Goal: Task Accomplishment & Management: Manage account settings

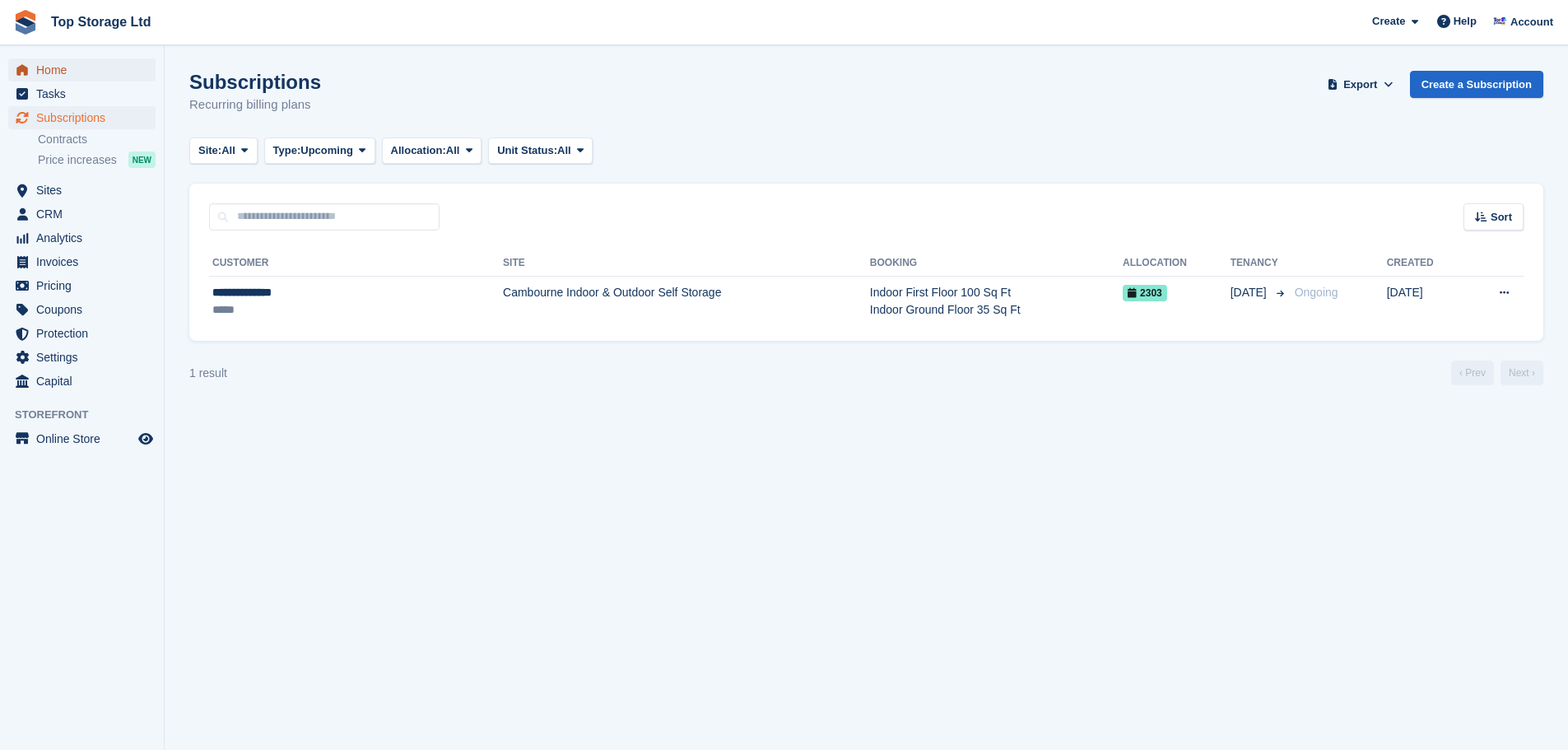
click at [65, 67] on span "Home" at bounding box center [86, 70] width 99 height 23
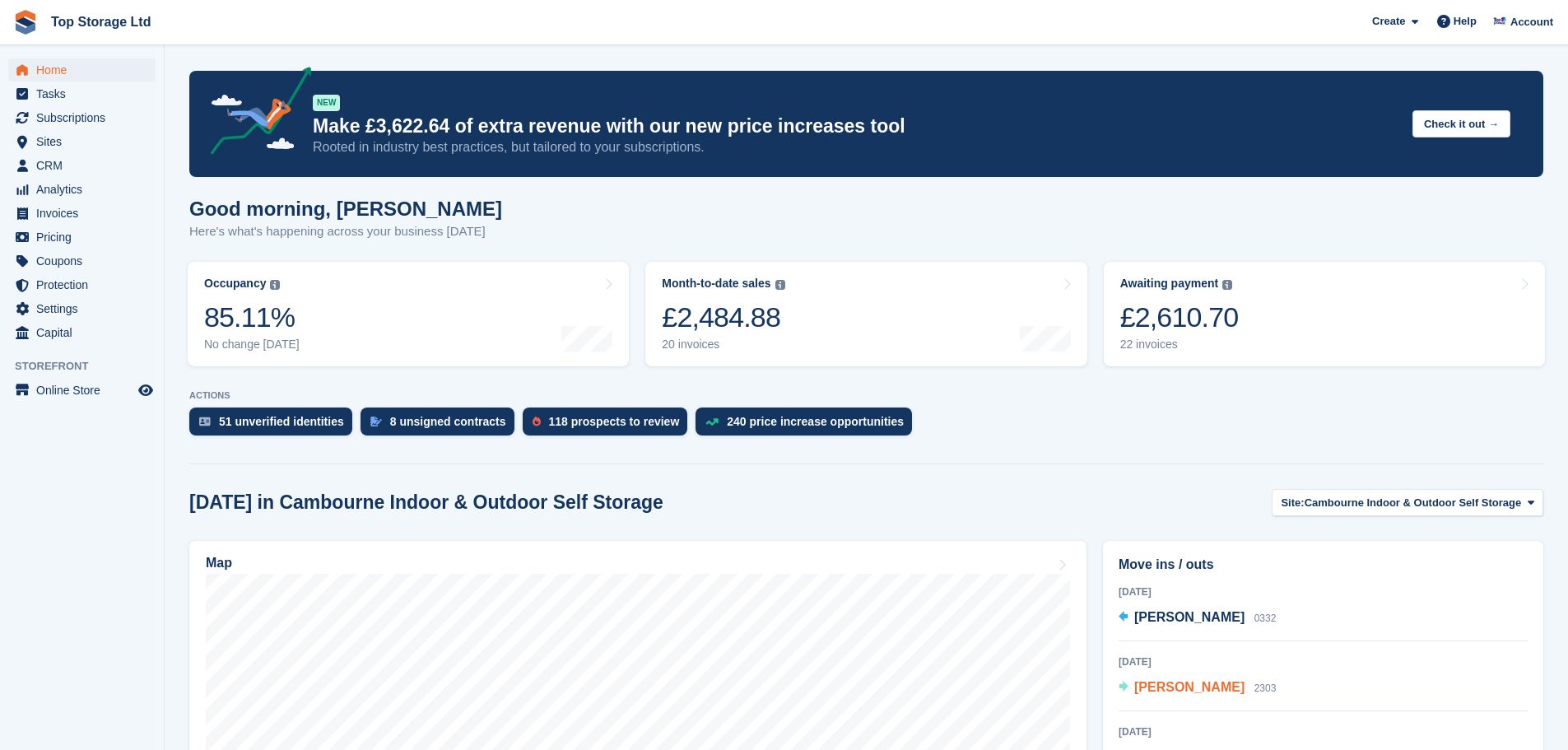
click at [1160, 698] on div "Jonathan Gough 2303" at bounding box center [1205, 689] width 142 height 22
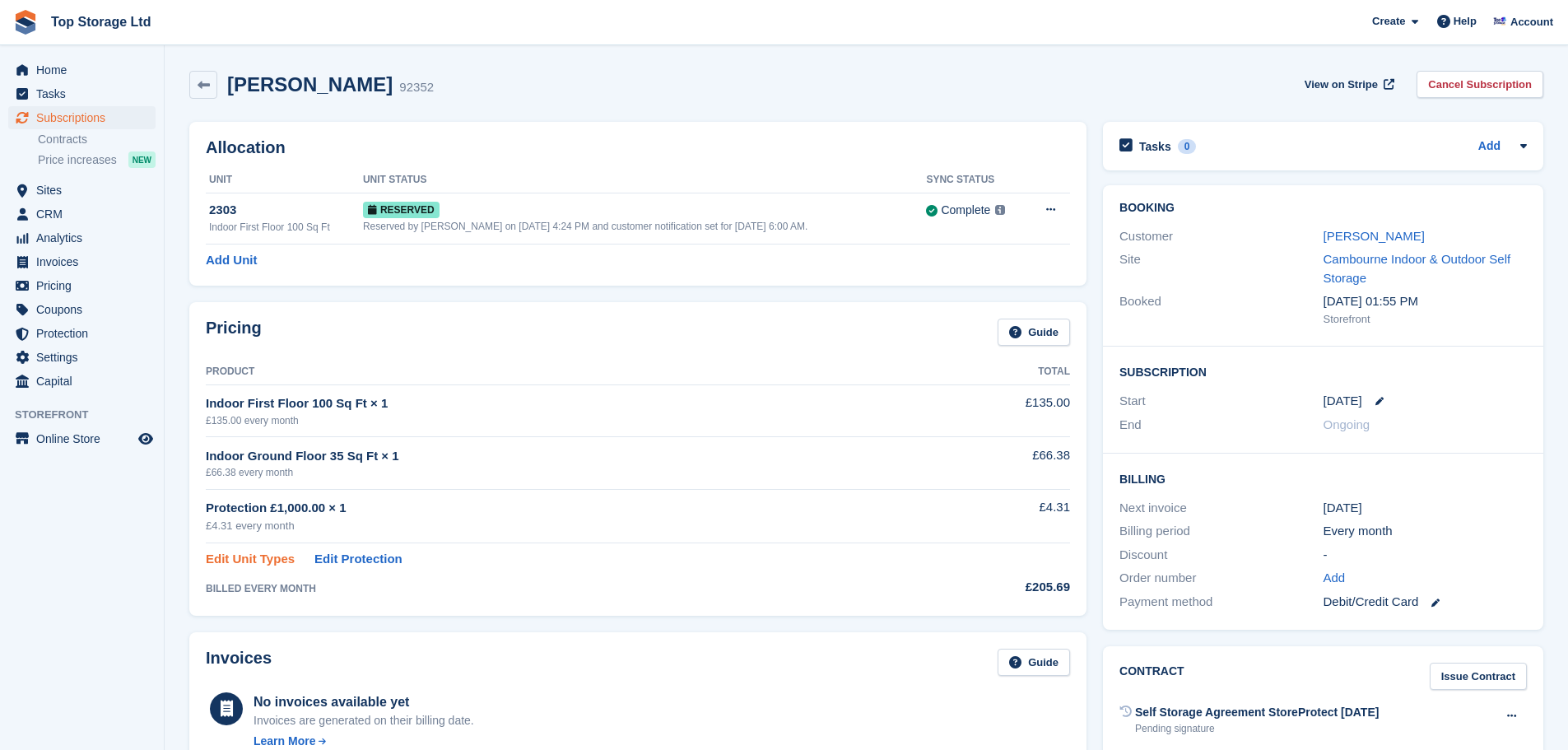
click at [241, 561] on link "Edit Unit Types" at bounding box center [250, 560] width 89 height 19
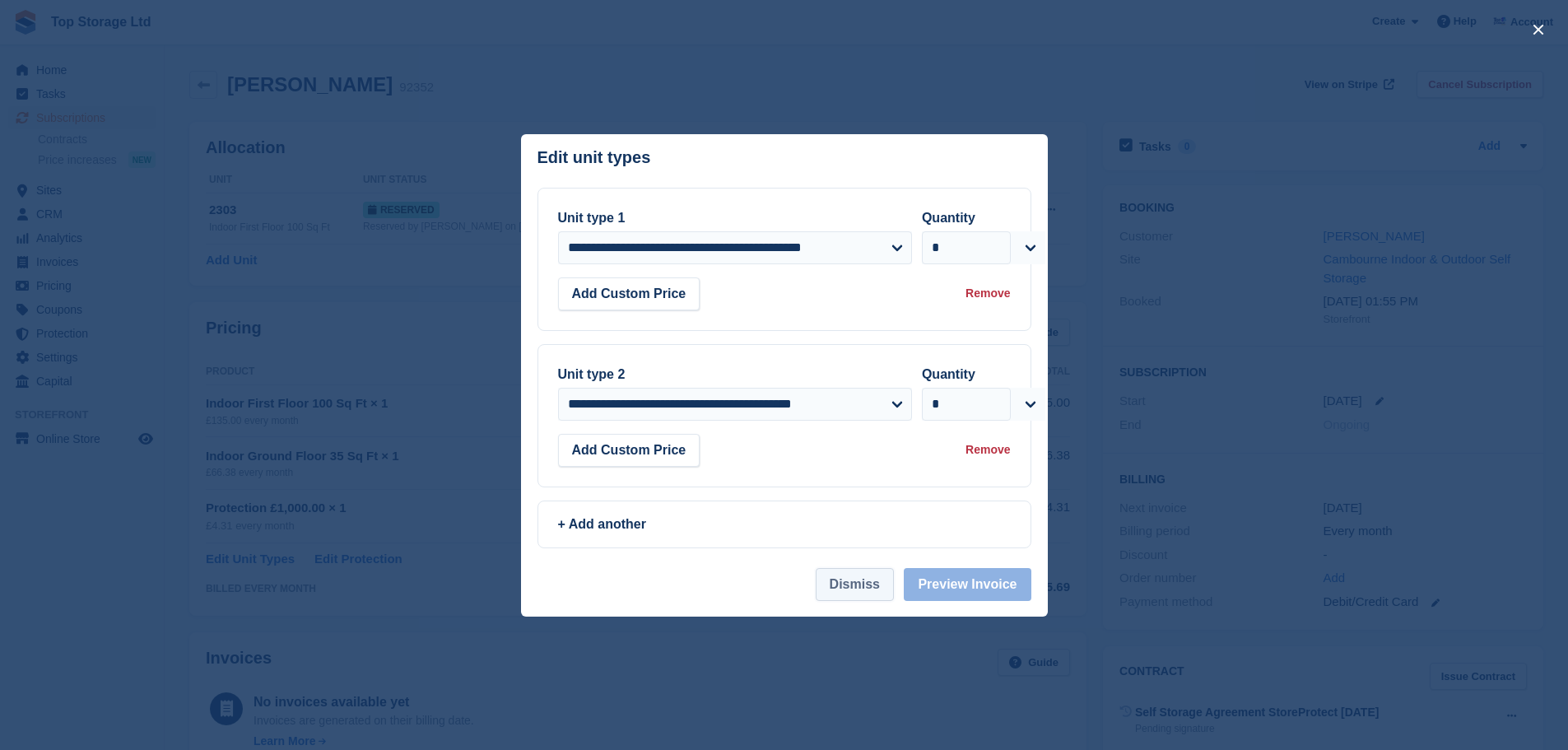
click at [888, 589] on button "Dismiss" at bounding box center [854, 584] width 78 height 33
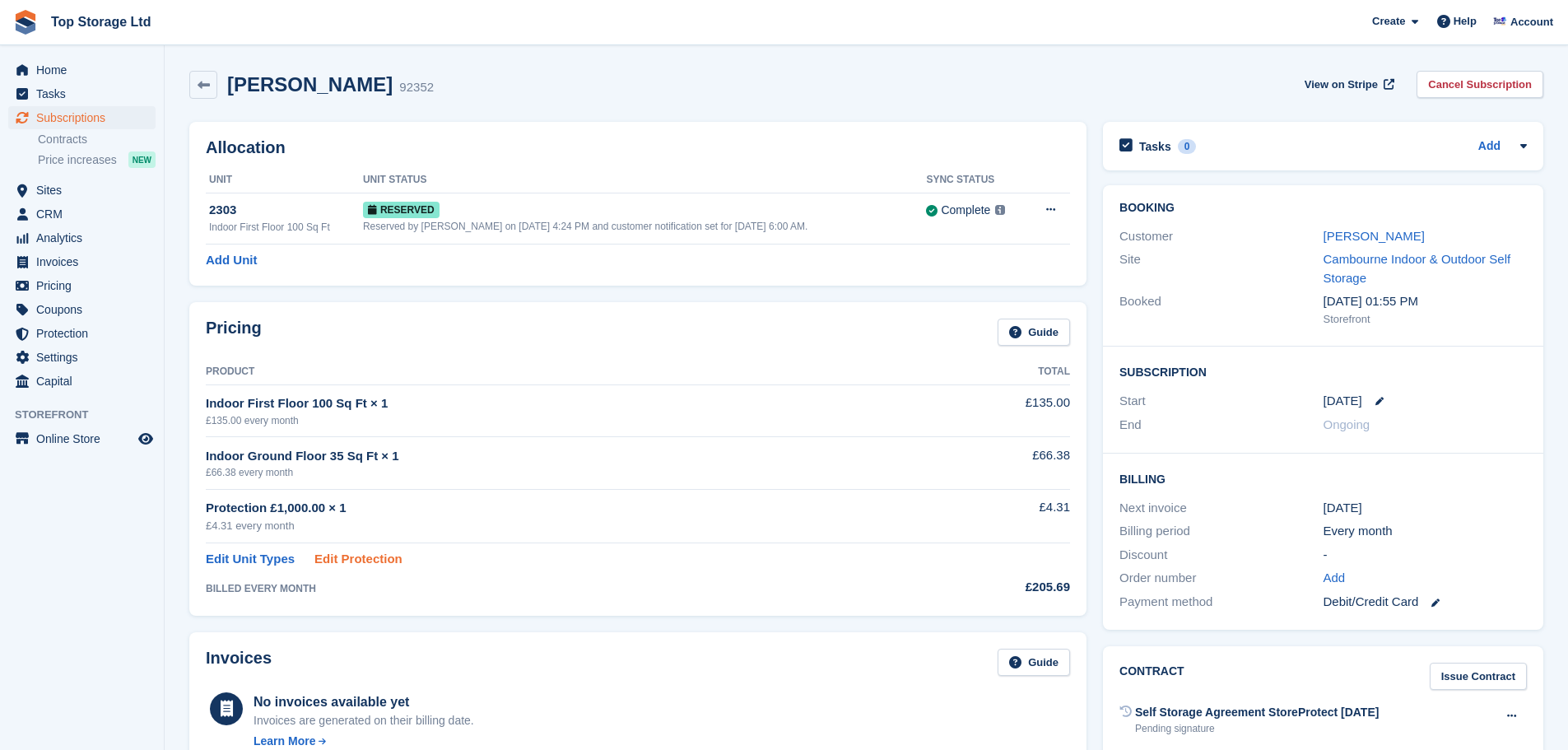
click at [353, 558] on link "Edit Protection" at bounding box center [358, 560] width 88 height 19
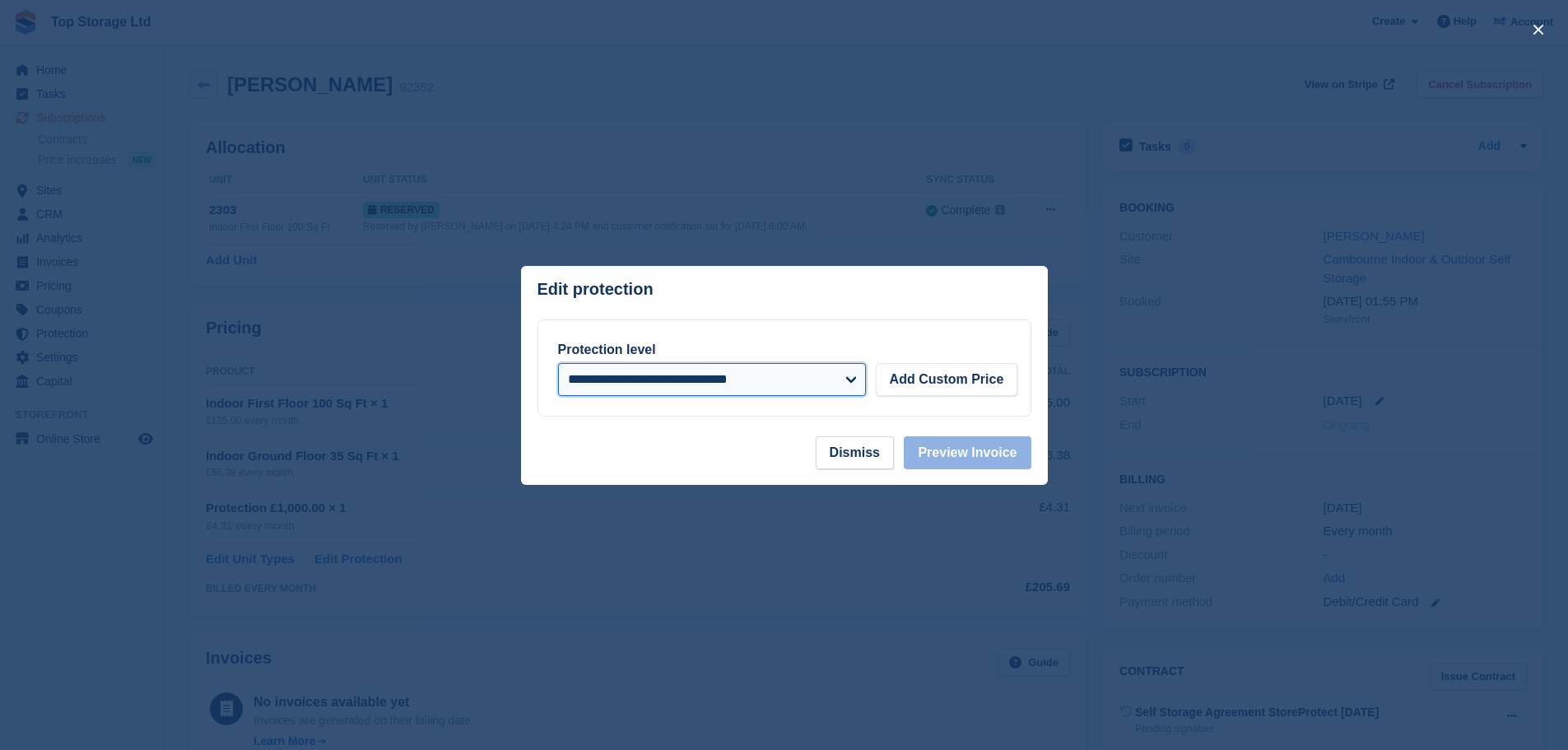
click at [859, 383] on select "**********" at bounding box center [711, 379] width 308 height 33
select select
click at [558, 364] on select "**********" at bounding box center [711, 379] width 308 height 33
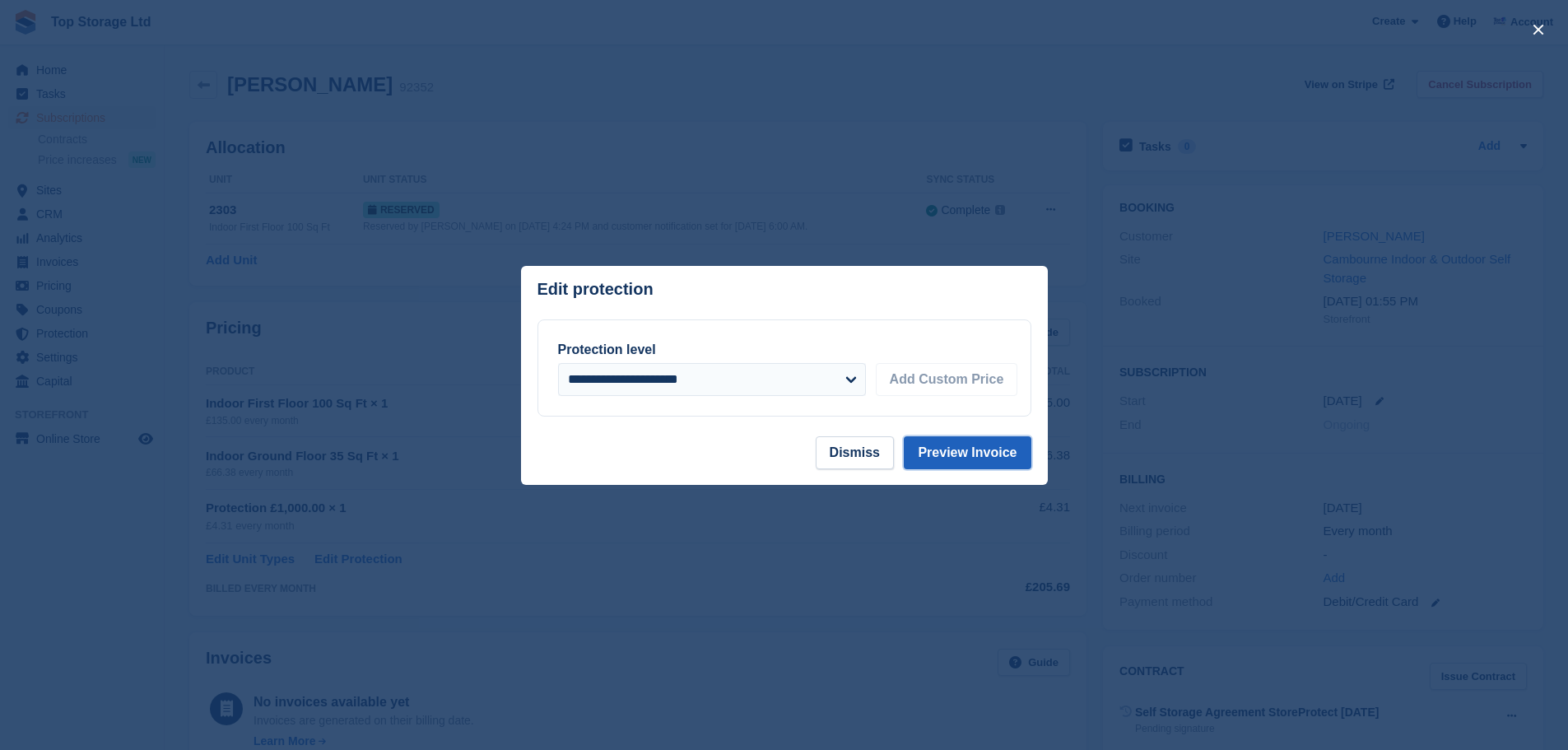
click at [982, 456] on button "Preview Invoice" at bounding box center [967, 452] width 127 height 33
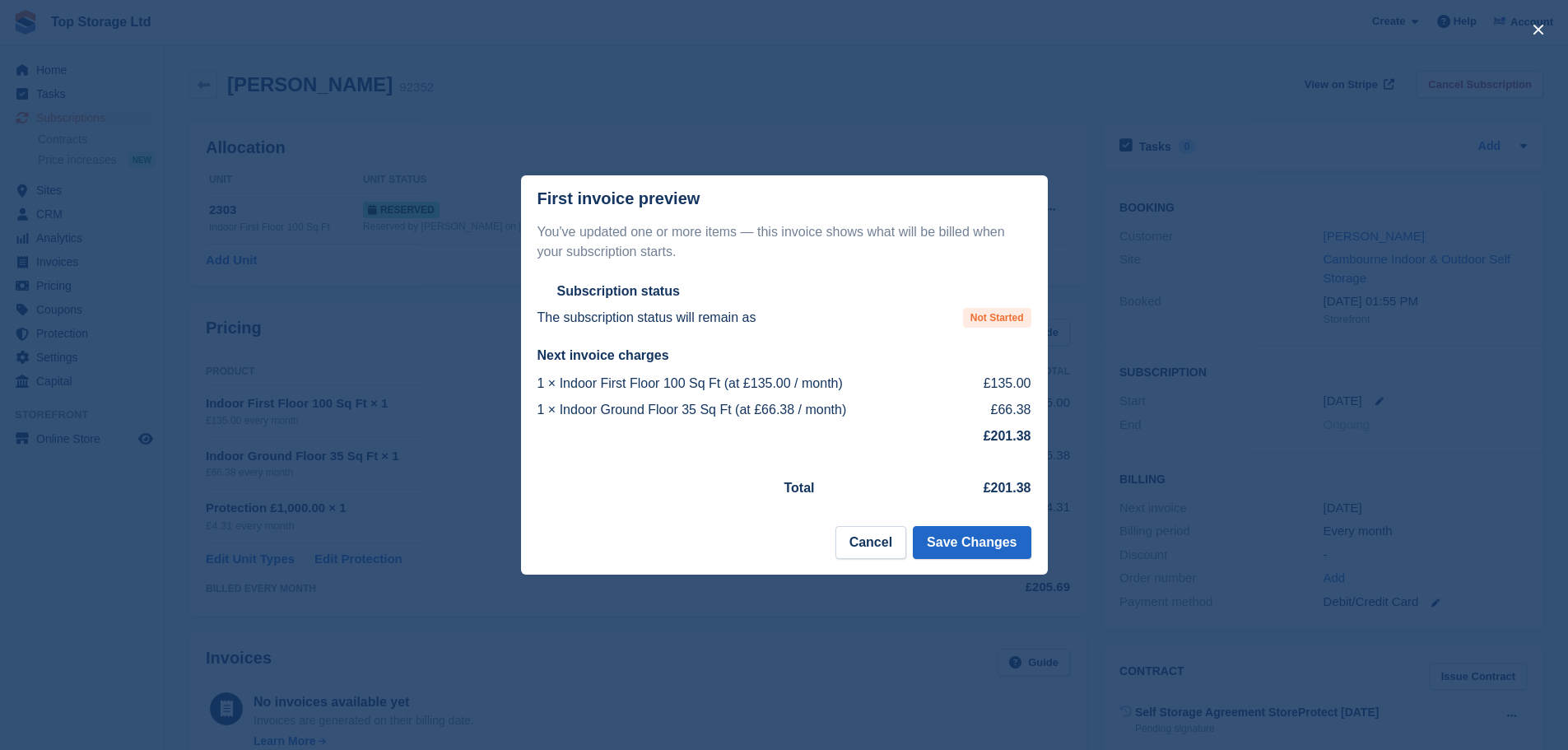
click at [984, 561] on footer "Cancel Save Changes" at bounding box center [784, 550] width 527 height 49
click at [984, 552] on button "Save Changes" at bounding box center [972, 542] width 117 height 33
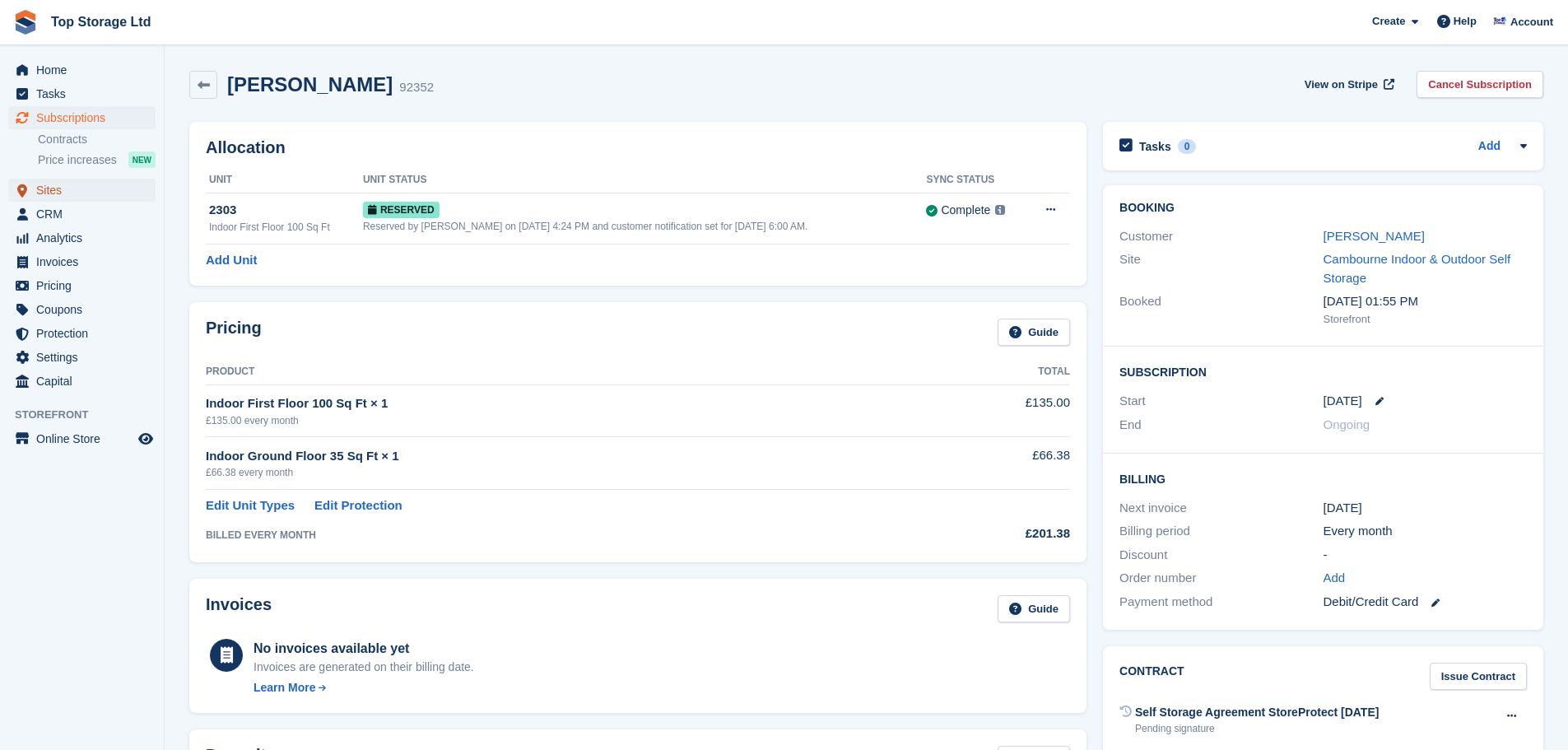
click at [56, 193] on span "Sites" at bounding box center [86, 190] width 99 height 23
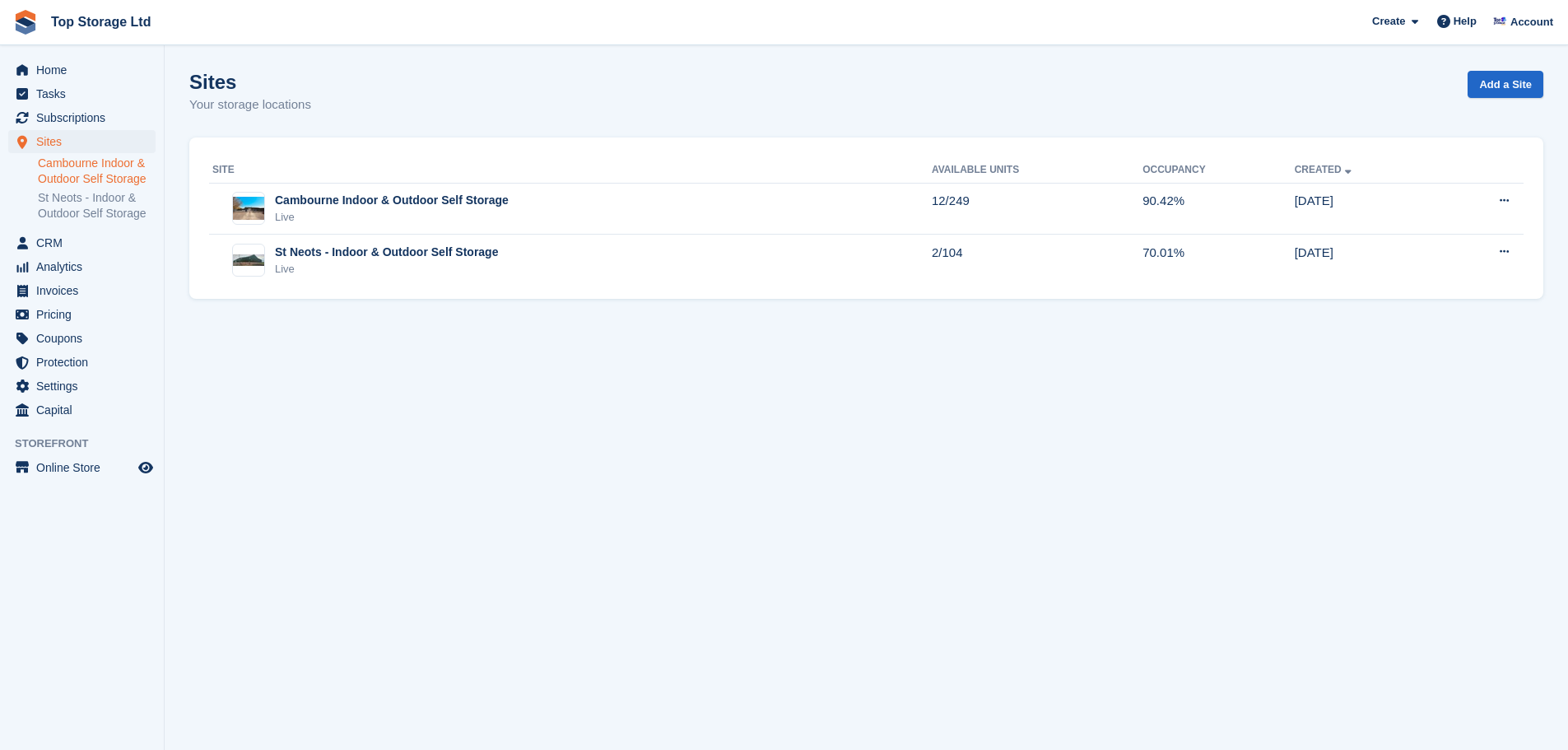
click at [87, 171] on link "Cambourne Indoor & Outdoor Self Storage" at bounding box center [96, 171] width 117 height 31
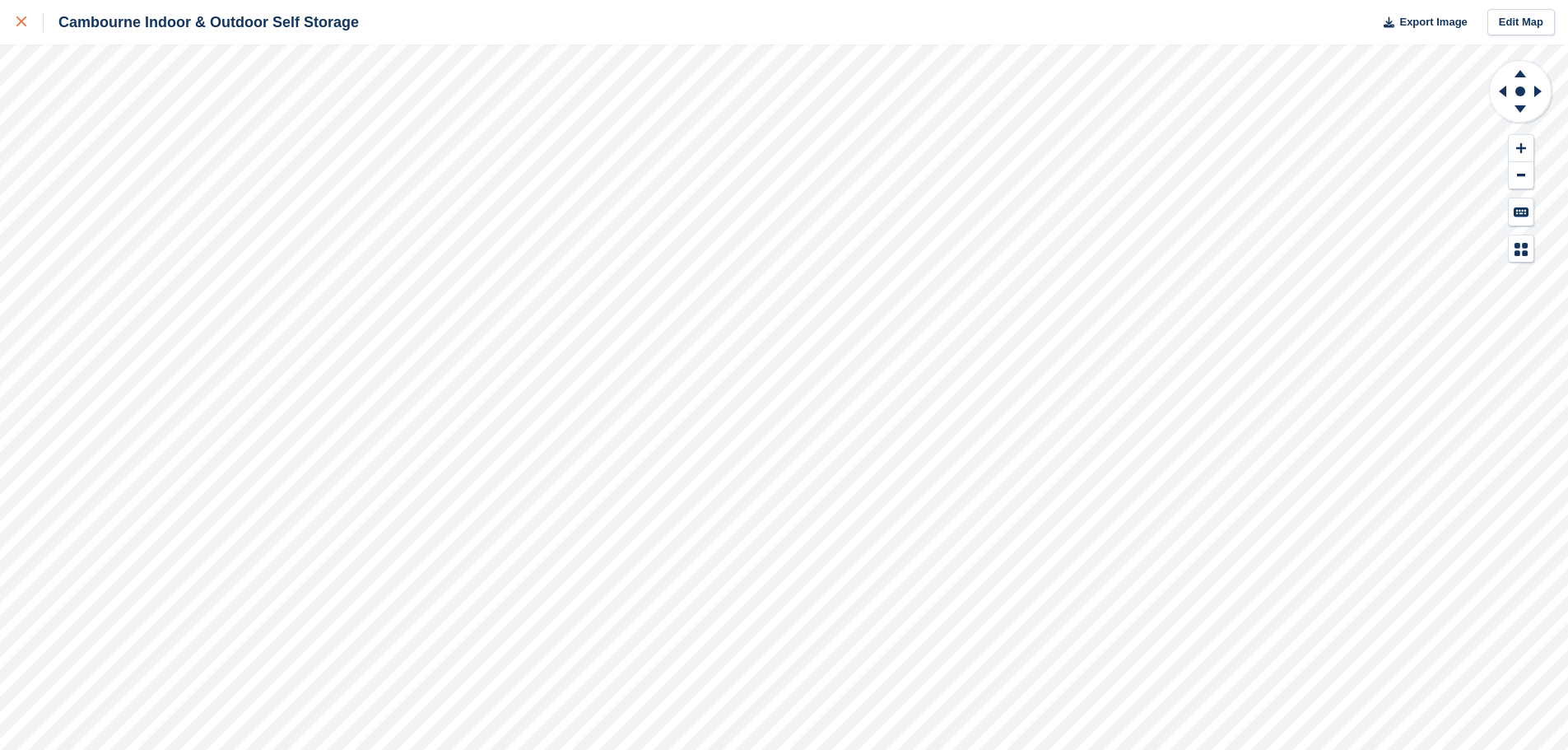
click at [39, 21] on div at bounding box center [30, 23] width 27 height 20
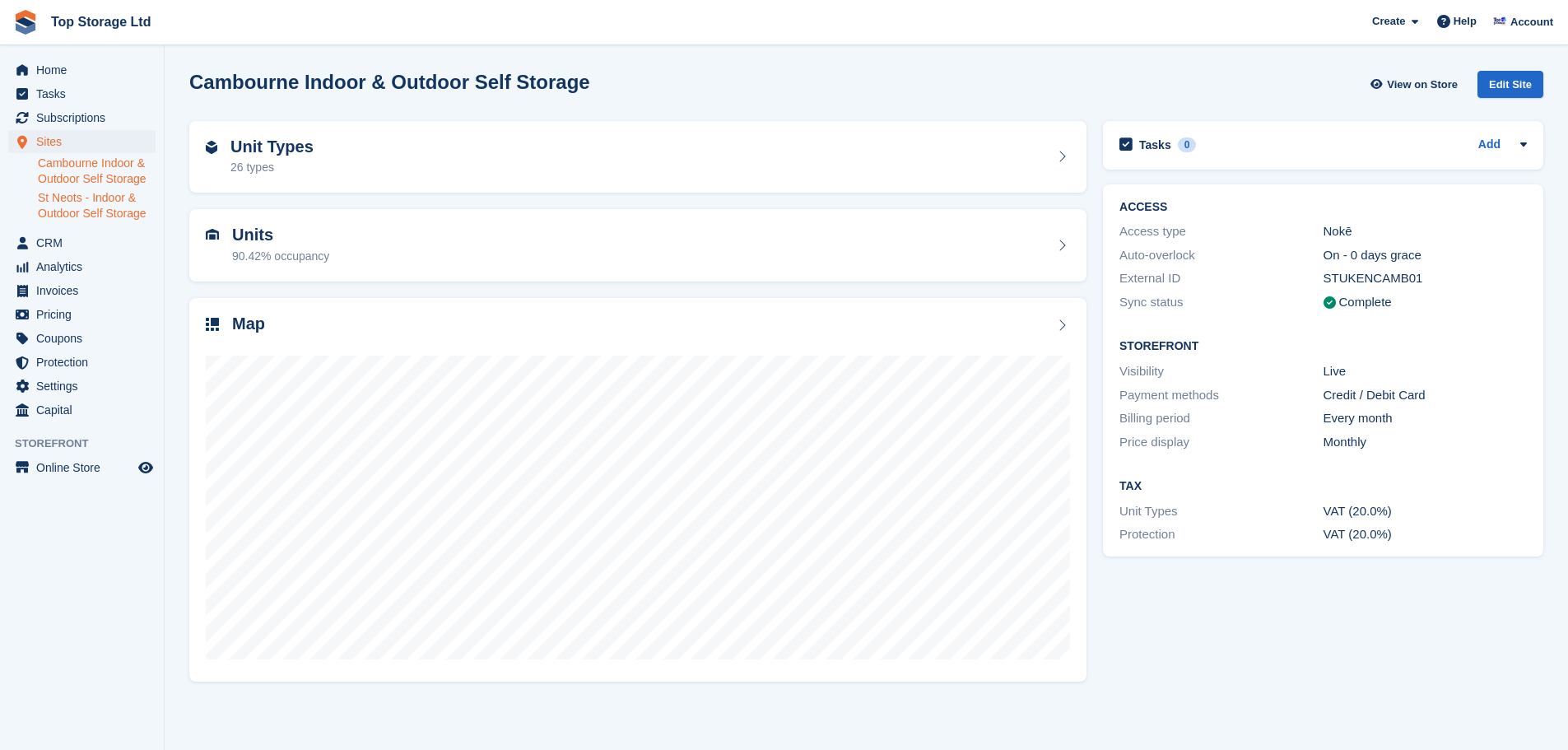
click at [112, 212] on link "St Neots - Indoor & Outdoor Self Storage" at bounding box center [96, 206] width 117 height 31
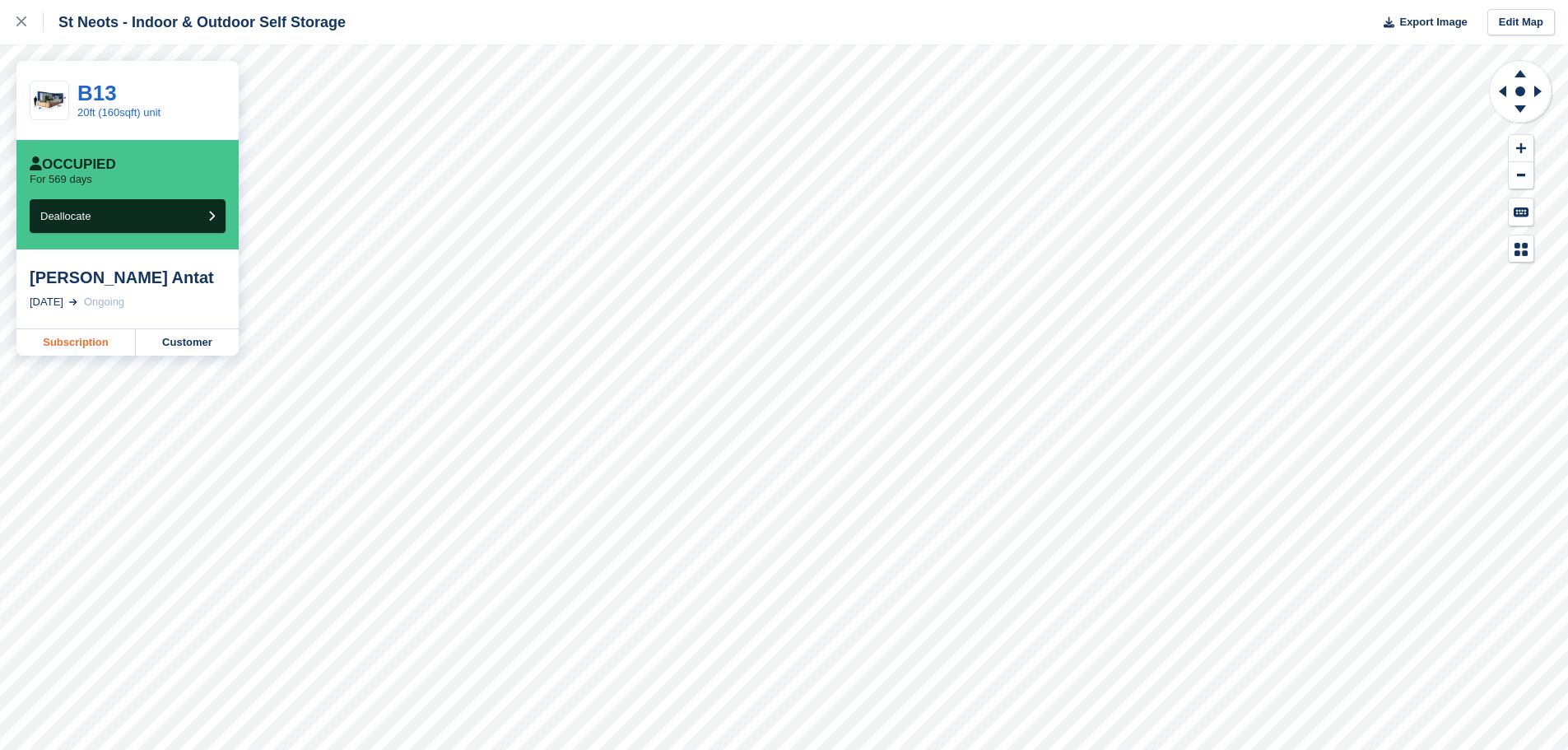
click at [91, 346] on link "Subscription" at bounding box center [76, 342] width 119 height 26
click at [31, 20] on div at bounding box center [30, 23] width 27 height 20
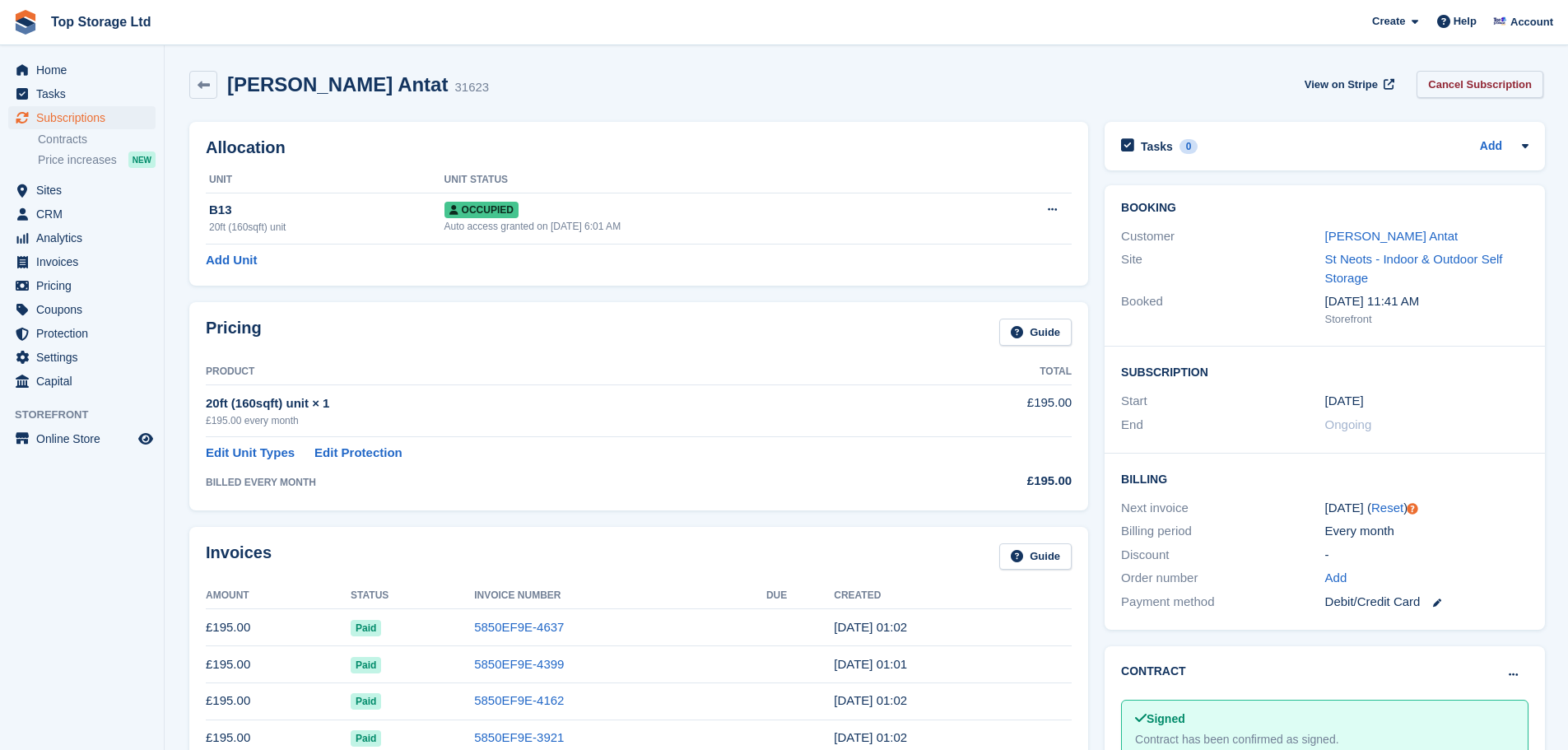
click at [1507, 85] on link "Cancel Subscription" at bounding box center [1479, 84] width 127 height 27
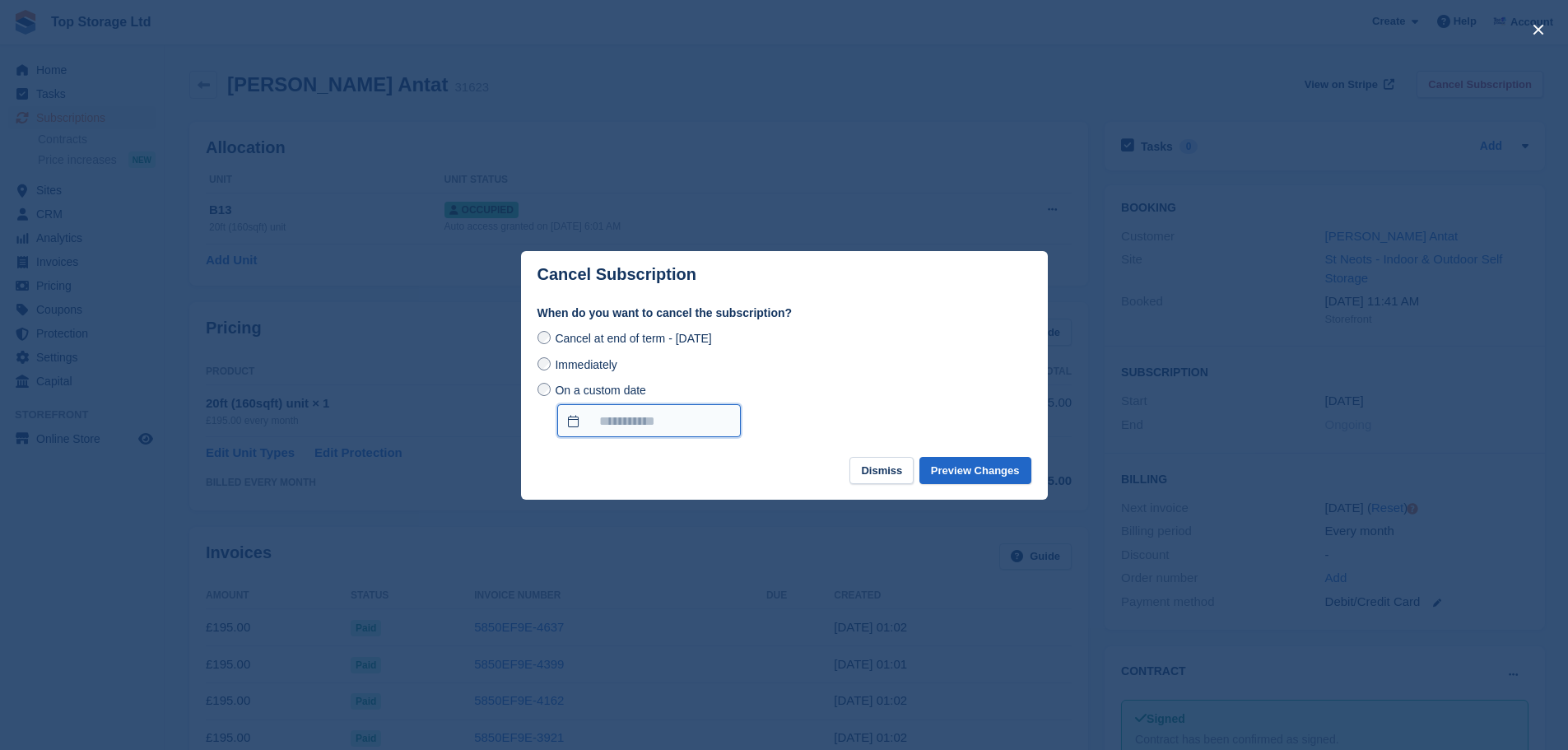
click at [641, 430] on input "On a custom date" at bounding box center [649, 420] width 184 height 33
click at [873, 392] on div "On a custom date" at bounding box center [784, 409] width 494 height 57
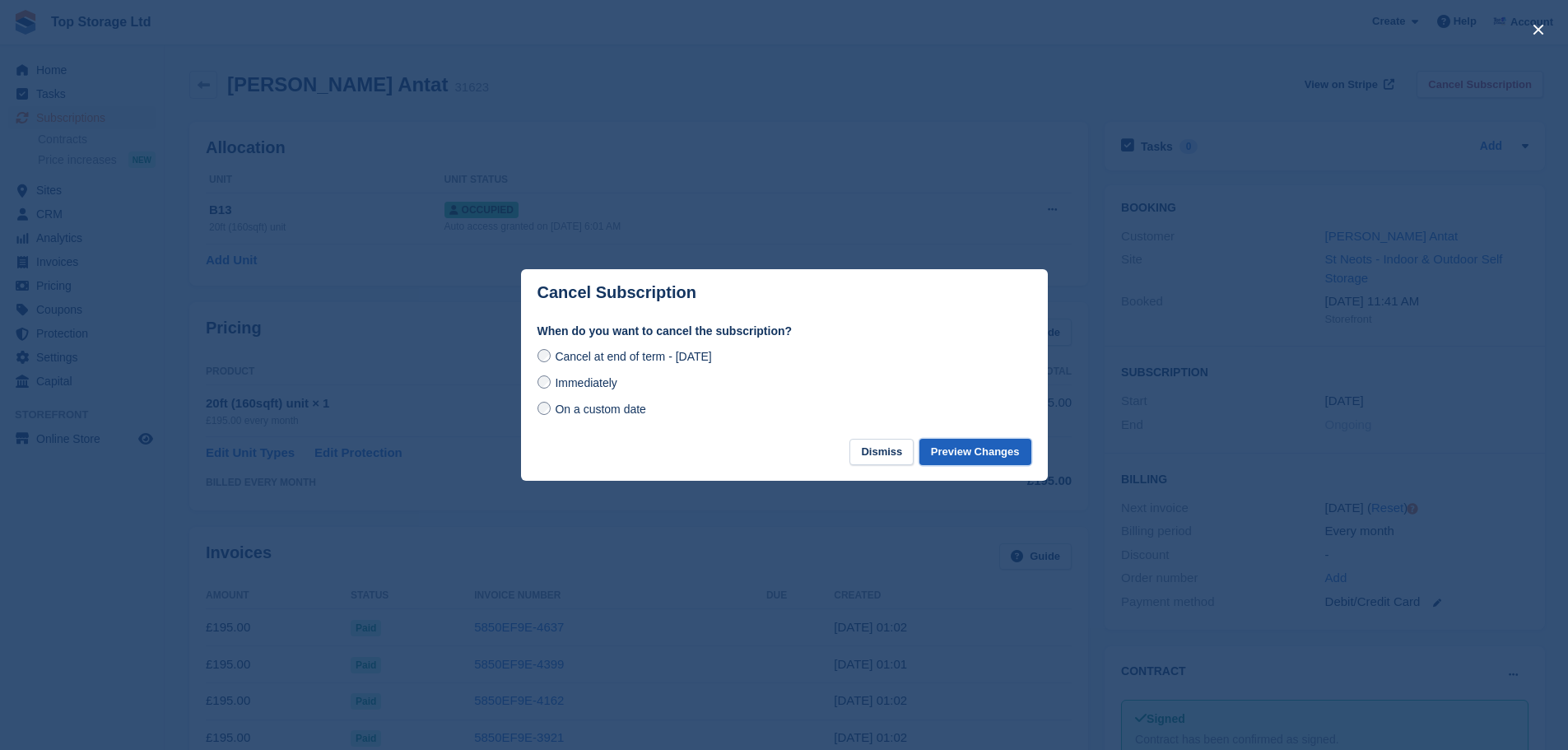
click at [987, 463] on button "Preview Changes" at bounding box center [974, 452] width 112 height 27
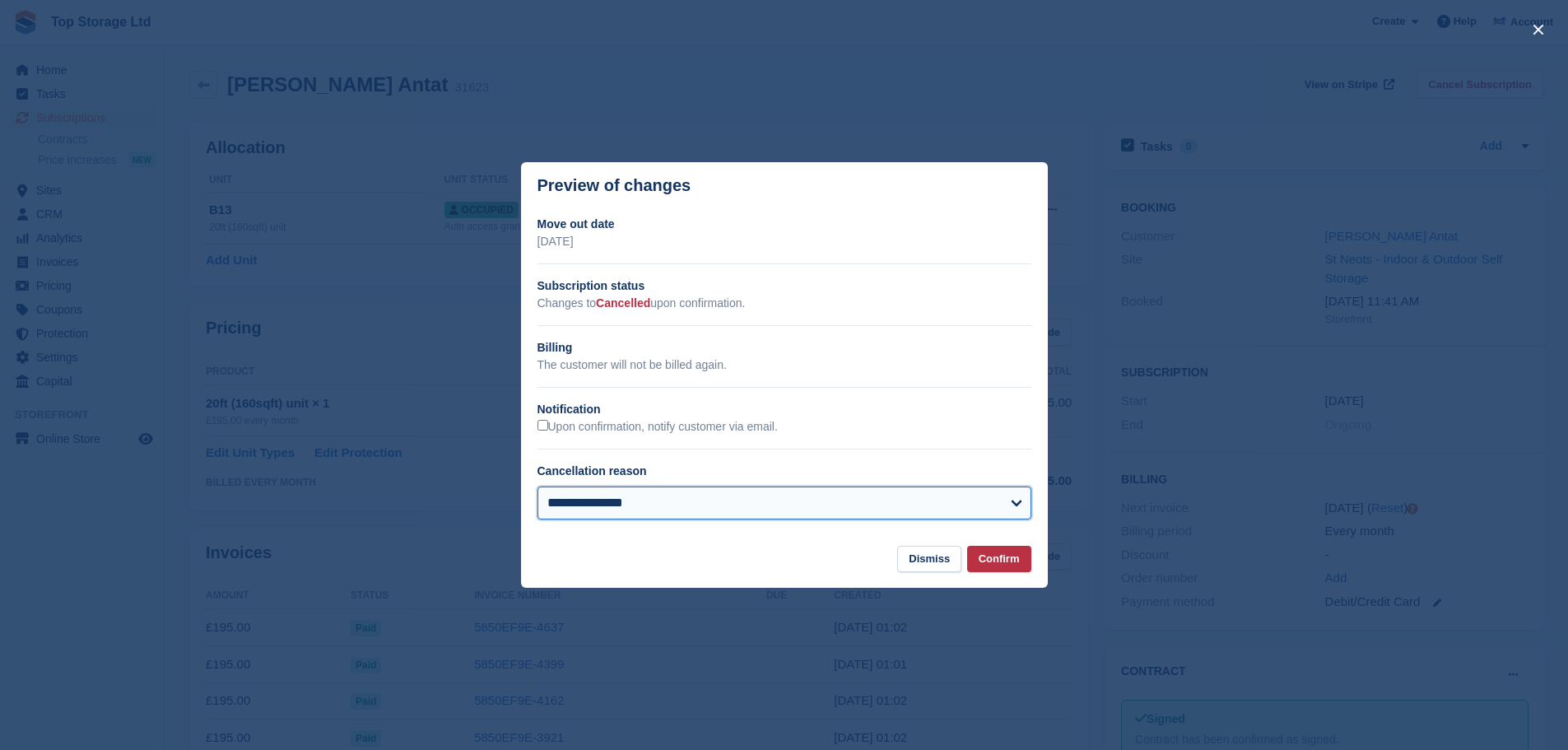
click at [579, 502] on select "**********" at bounding box center [784, 503] width 494 height 33
select select "**********"
click at [537, 487] on select "**********" at bounding box center [784, 503] width 494 height 33
click at [1010, 567] on button "Confirm" at bounding box center [999, 560] width 65 height 27
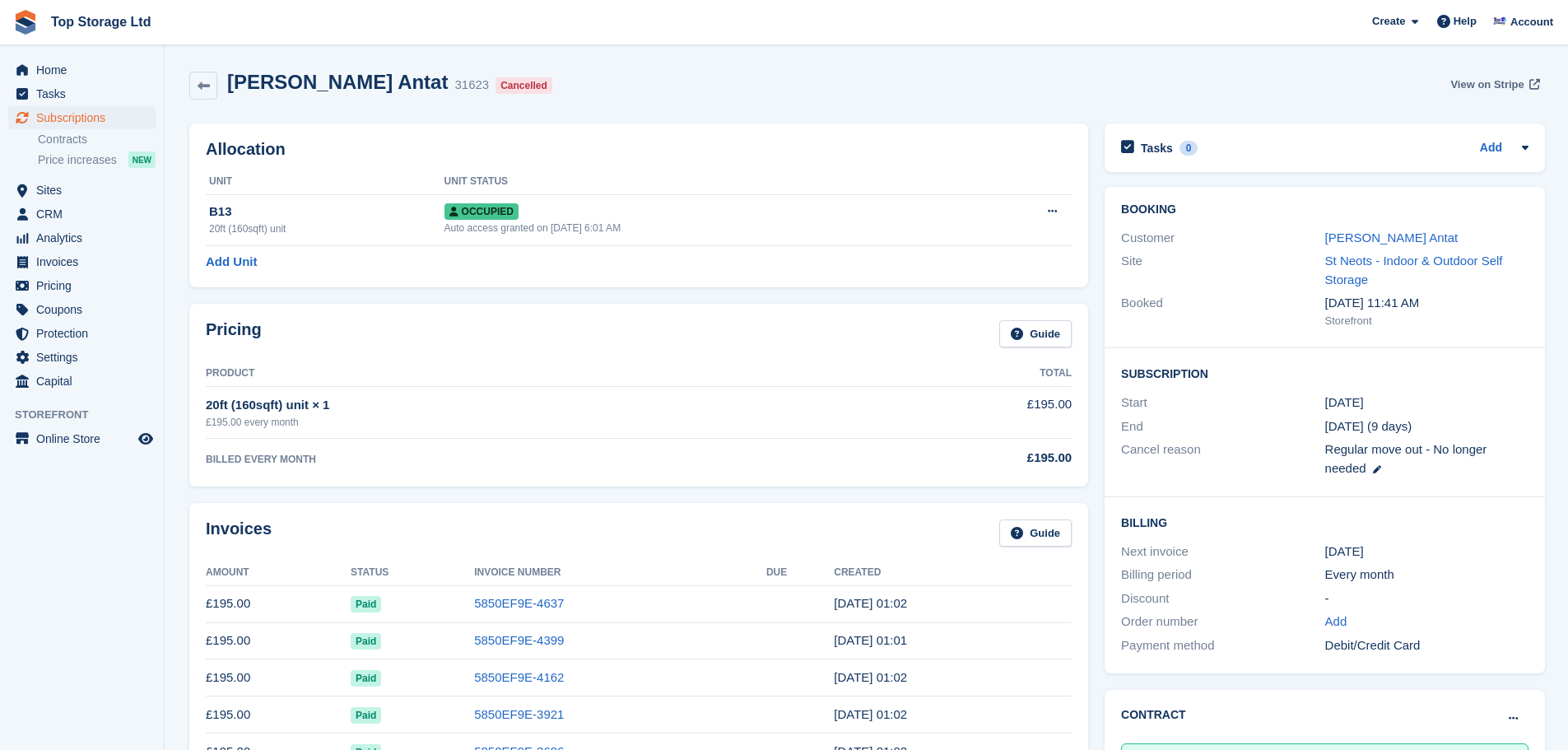
click at [1489, 82] on span "View on Stripe" at bounding box center [1487, 85] width 73 height 17
click at [44, 70] on span "Home" at bounding box center [86, 70] width 99 height 23
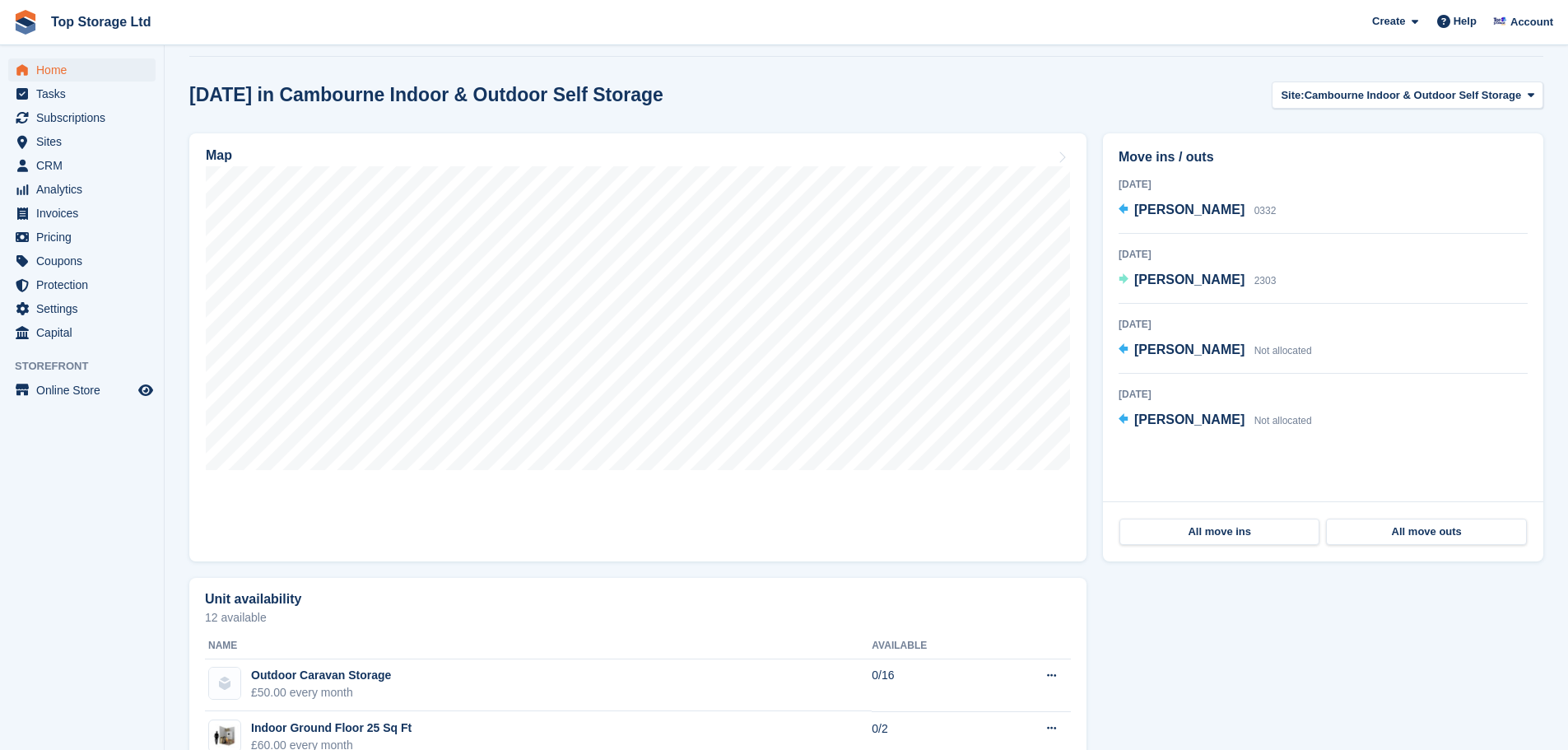
scroll to position [412, 0]
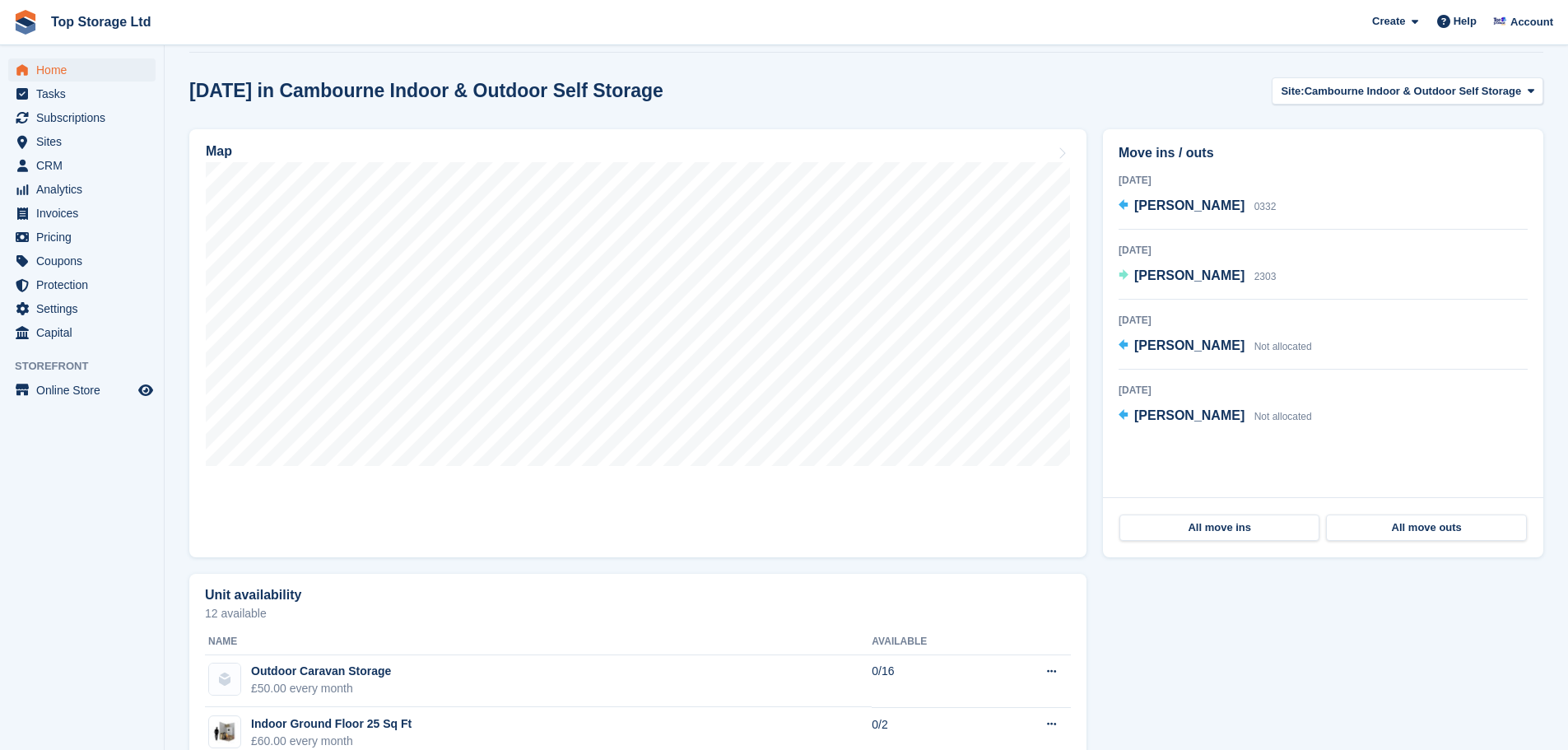
drag, startPoint x: 125, startPoint y: 467, endPoint x: 111, endPoint y: 524, distance: 58.7
click at [111, 524] on aside "Home Tasks Subscriptions Subscriptions Subscriptions Contracts Price increases …" at bounding box center [81, 379] width 164 height 668
click at [58, 144] on span "Sites" at bounding box center [86, 141] width 99 height 23
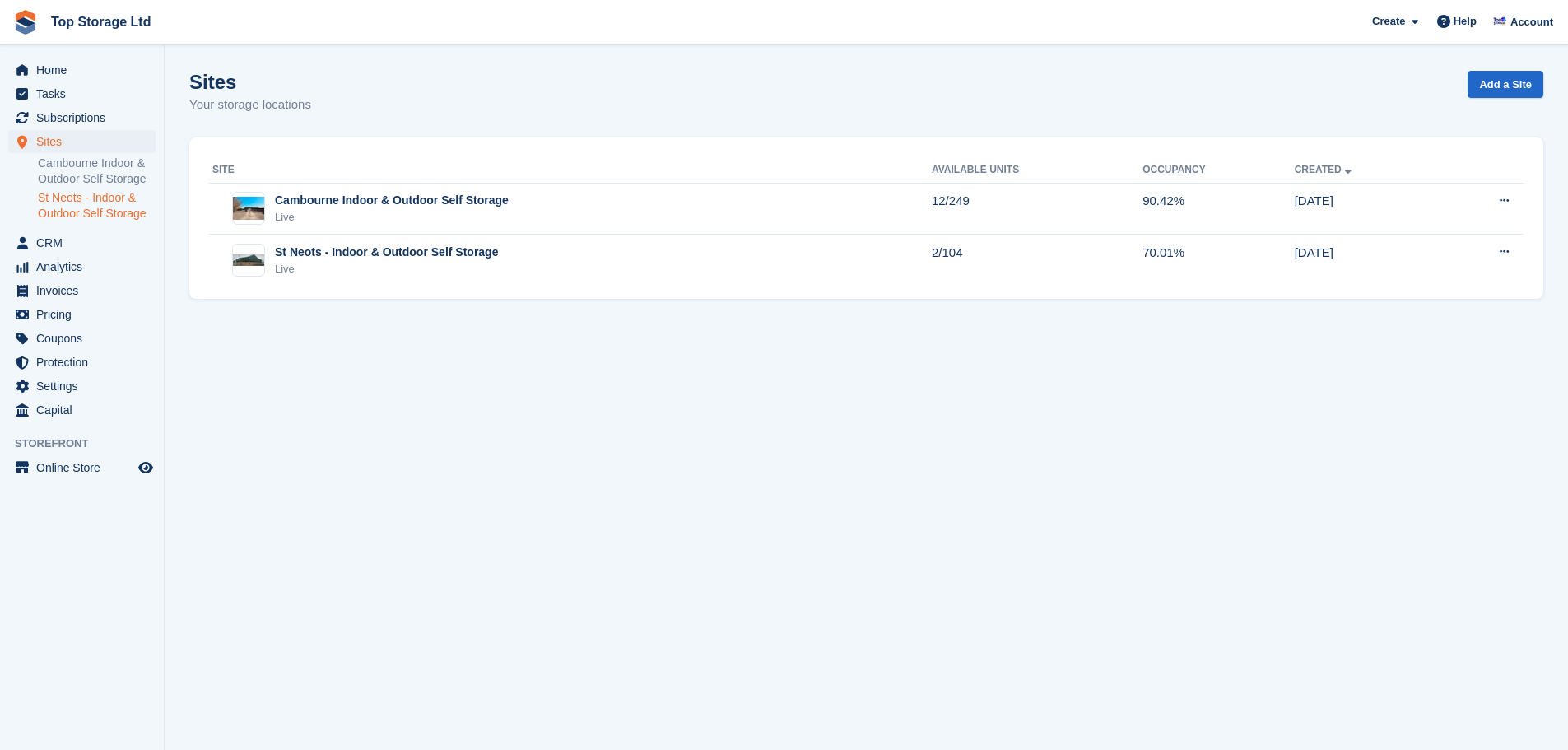
click at [100, 206] on link "St Neots - Indoor & Outdoor Self Storage" at bounding box center [96, 206] width 117 height 31
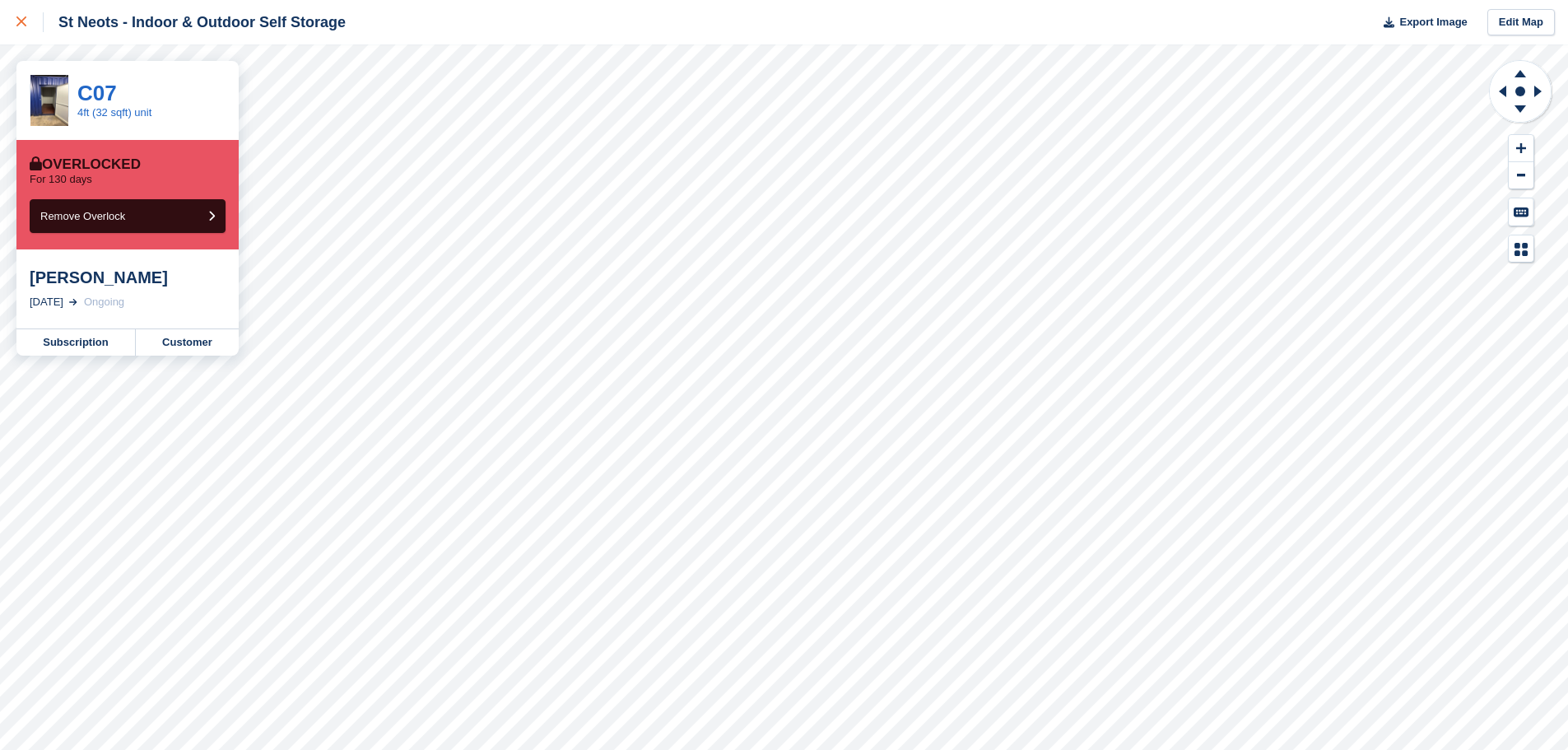
click at [20, 22] on icon at bounding box center [22, 22] width 10 height 10
click at [172, 216] on button "Remove Overlock" at bounding box center [127, 216] width 196 height 34
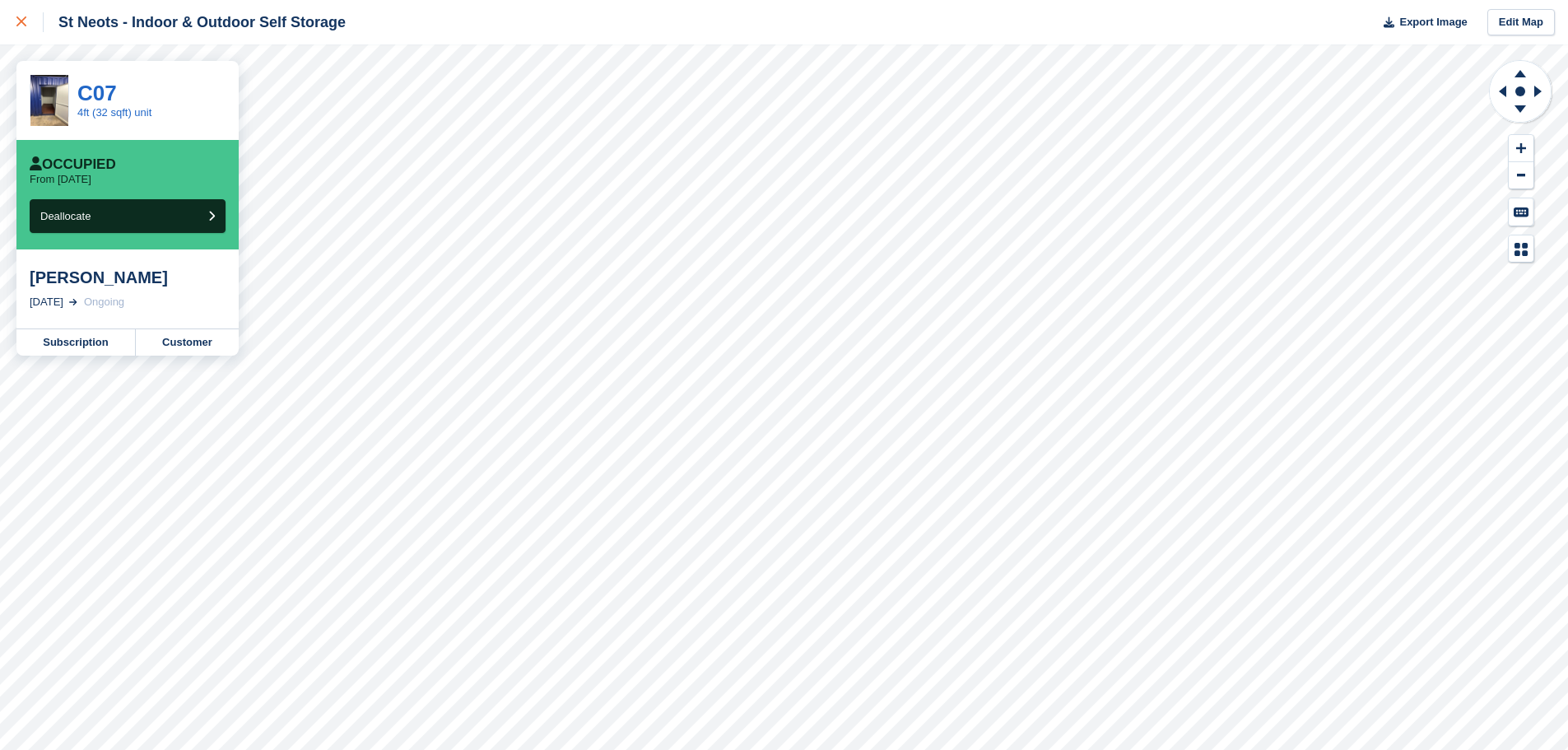
click at [17, 17] on div at bounding box center [30, 23] width 27 height 20
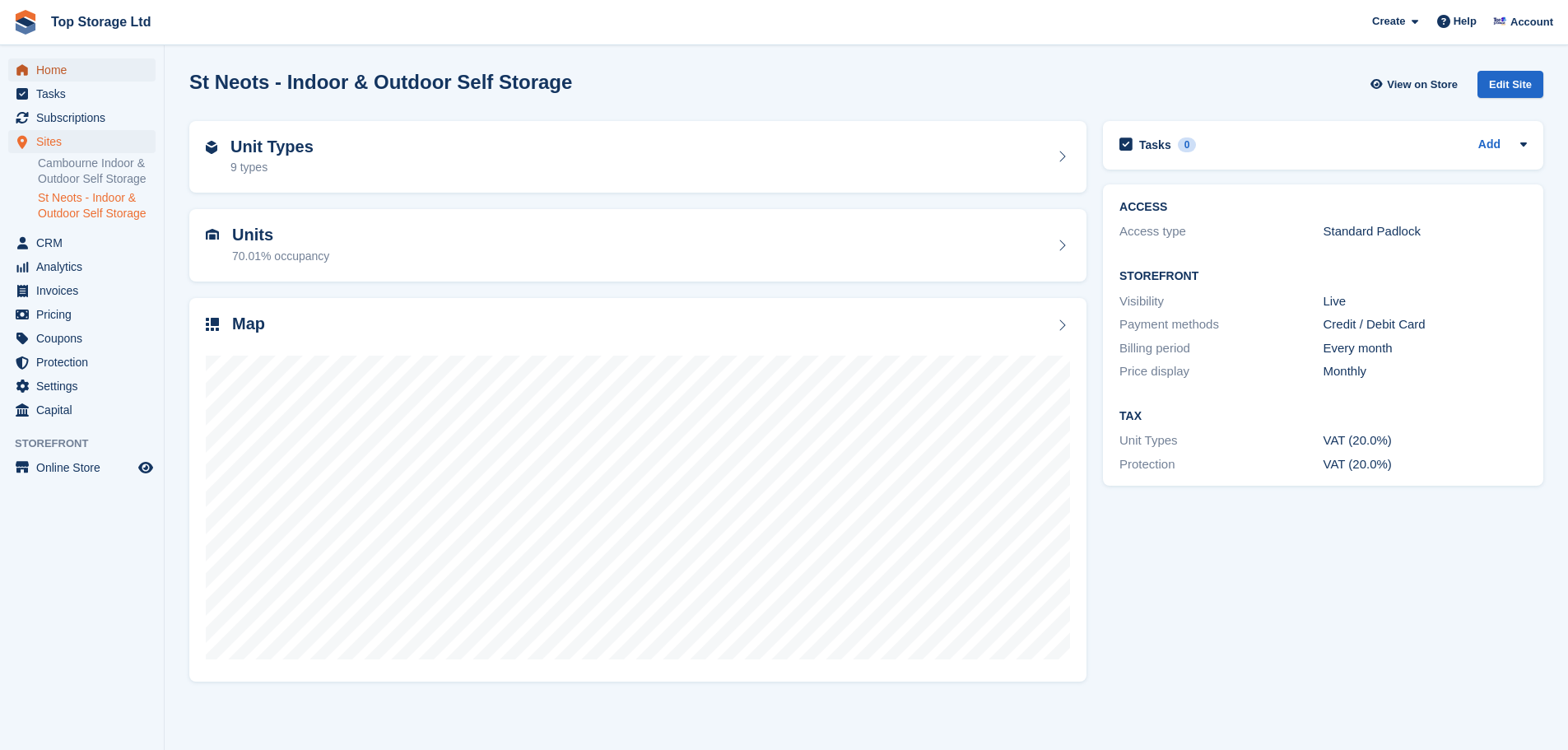
click at [46, 70] on span "Home" at bounding box center [86, 70] width 99 height 23
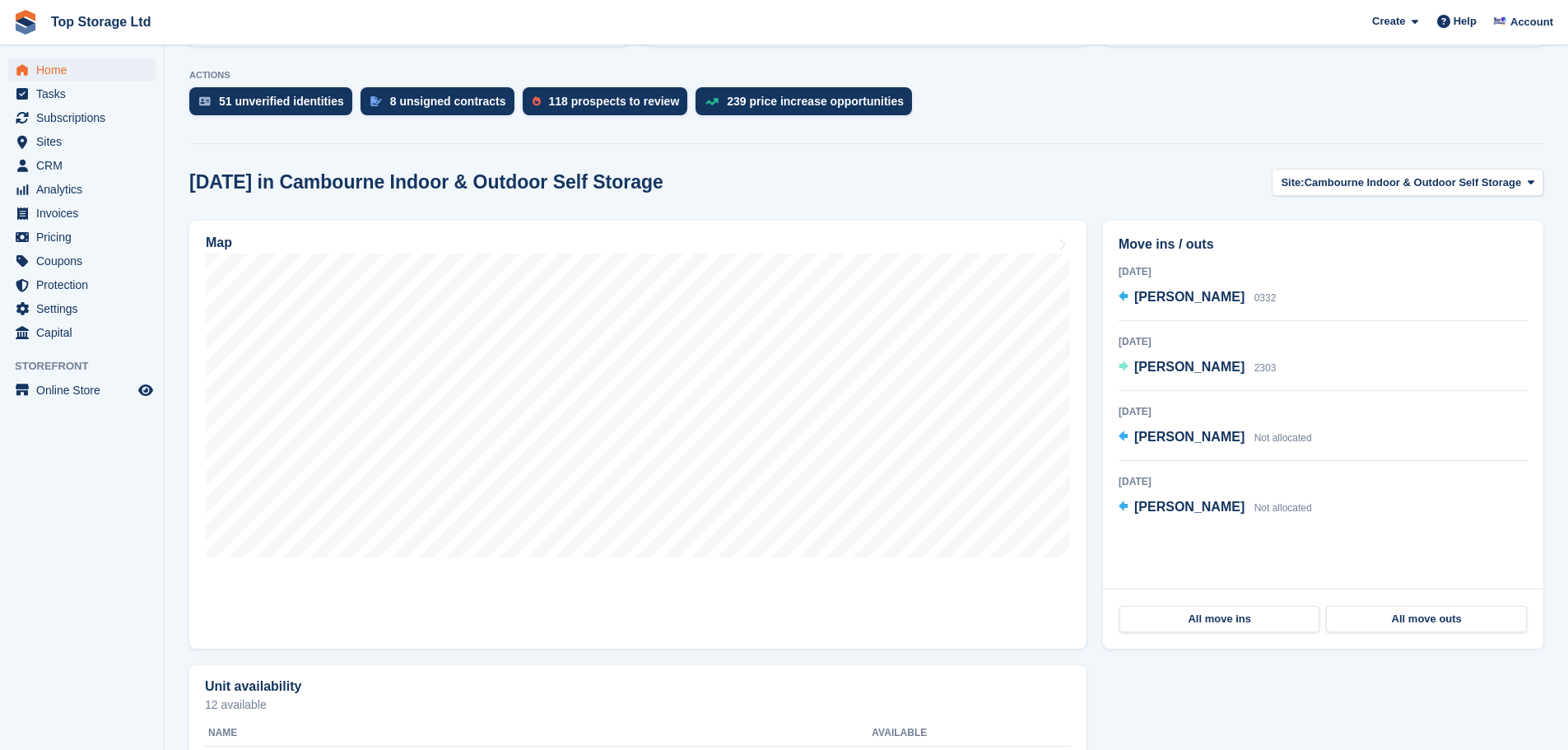
scroll to position [330, 0]
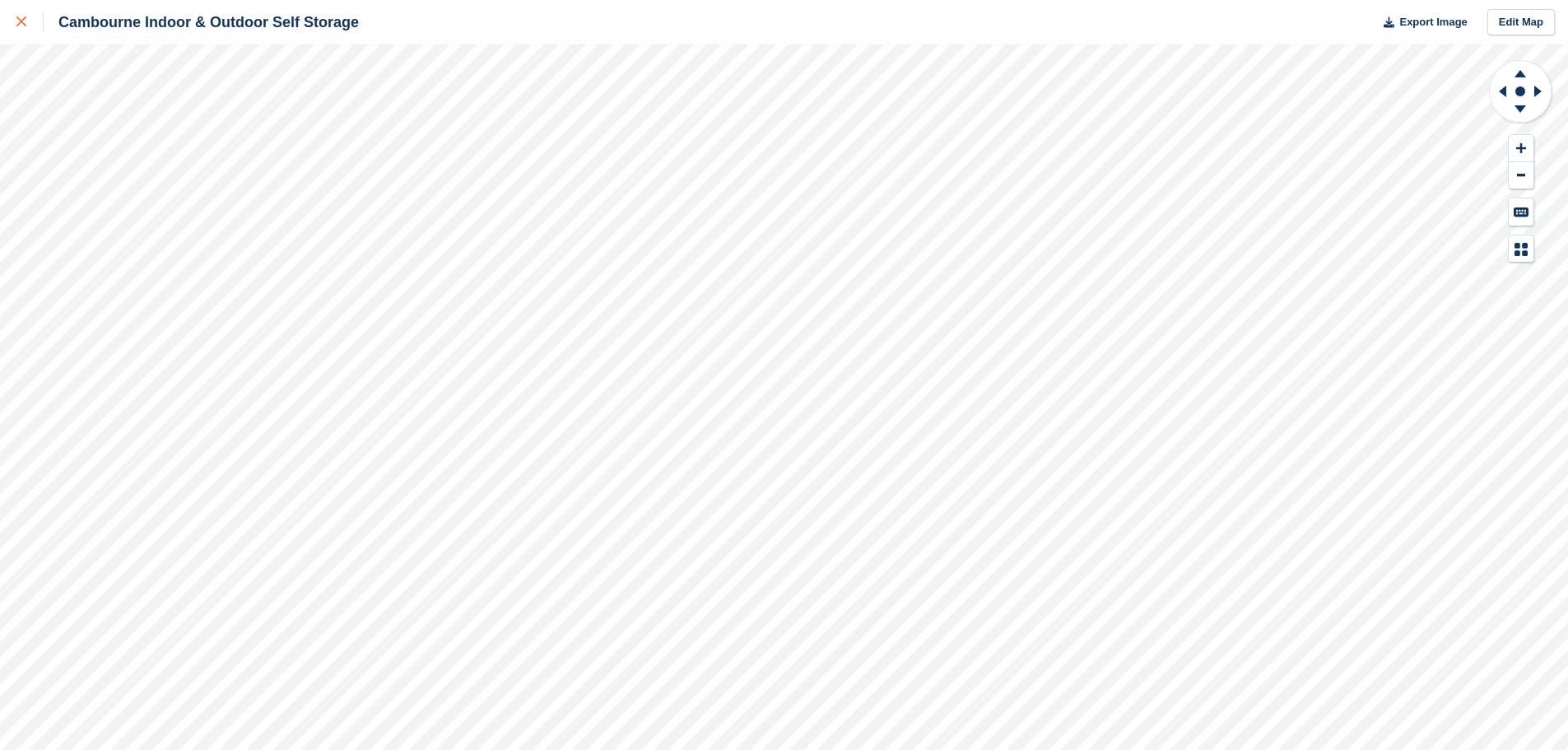
click at [9, 27] on link at bounding box center [22, 22] width 44 height 44
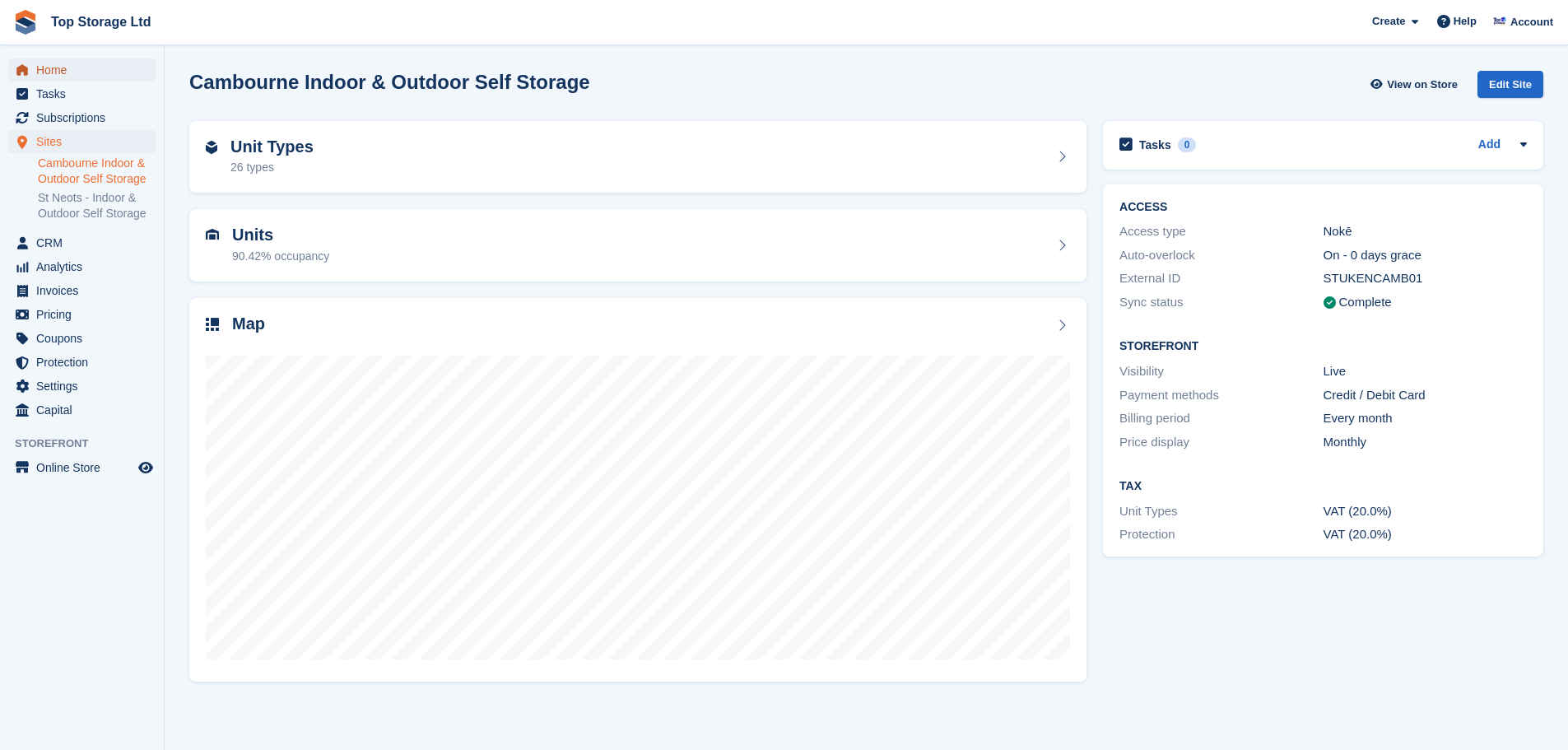
click at [38, 60] on span "Home" at bounding box center [86, 70] width 99 height 23
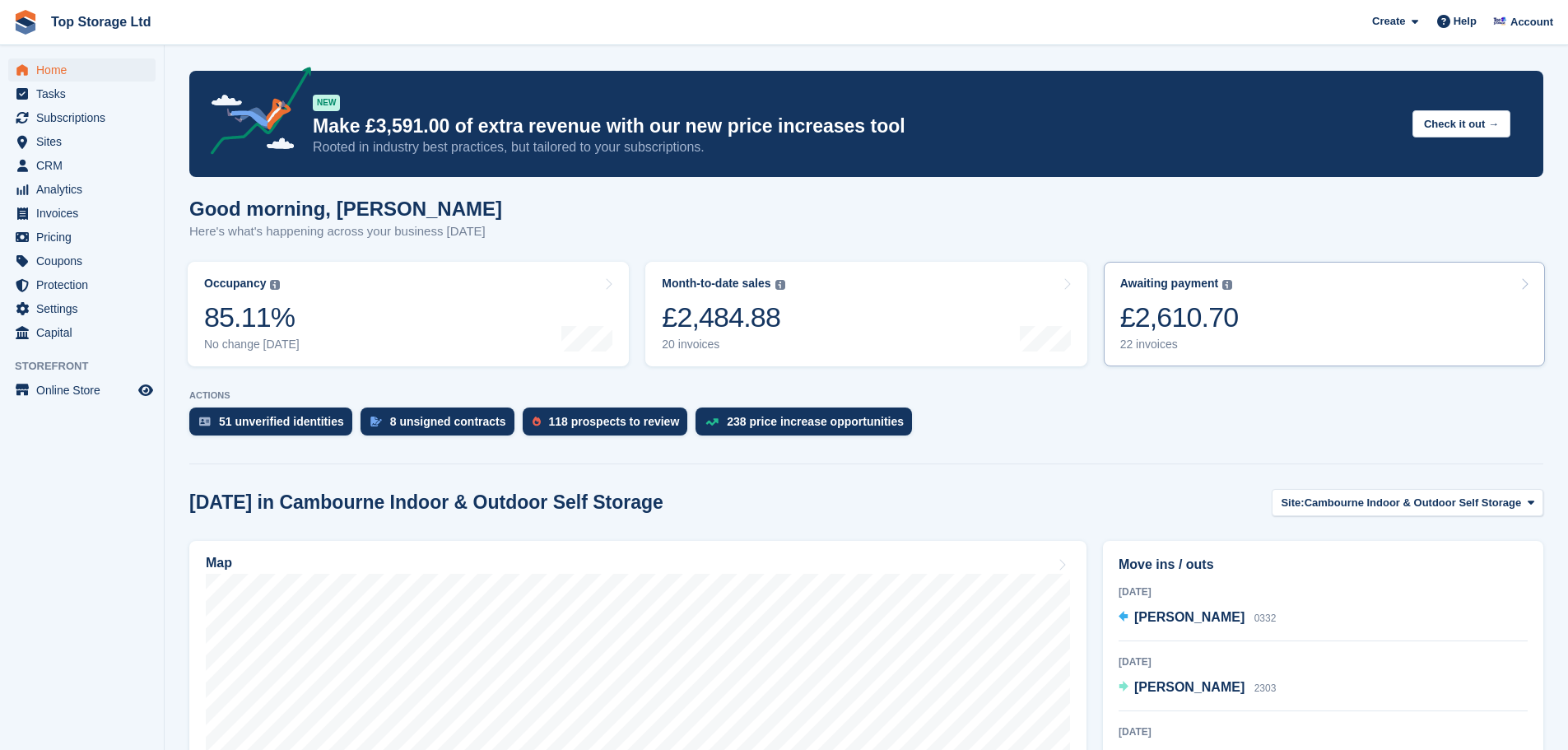
click at [1180, 314] on div "£2,610.70" at bounding box center [1179, 317] width 118 height 34
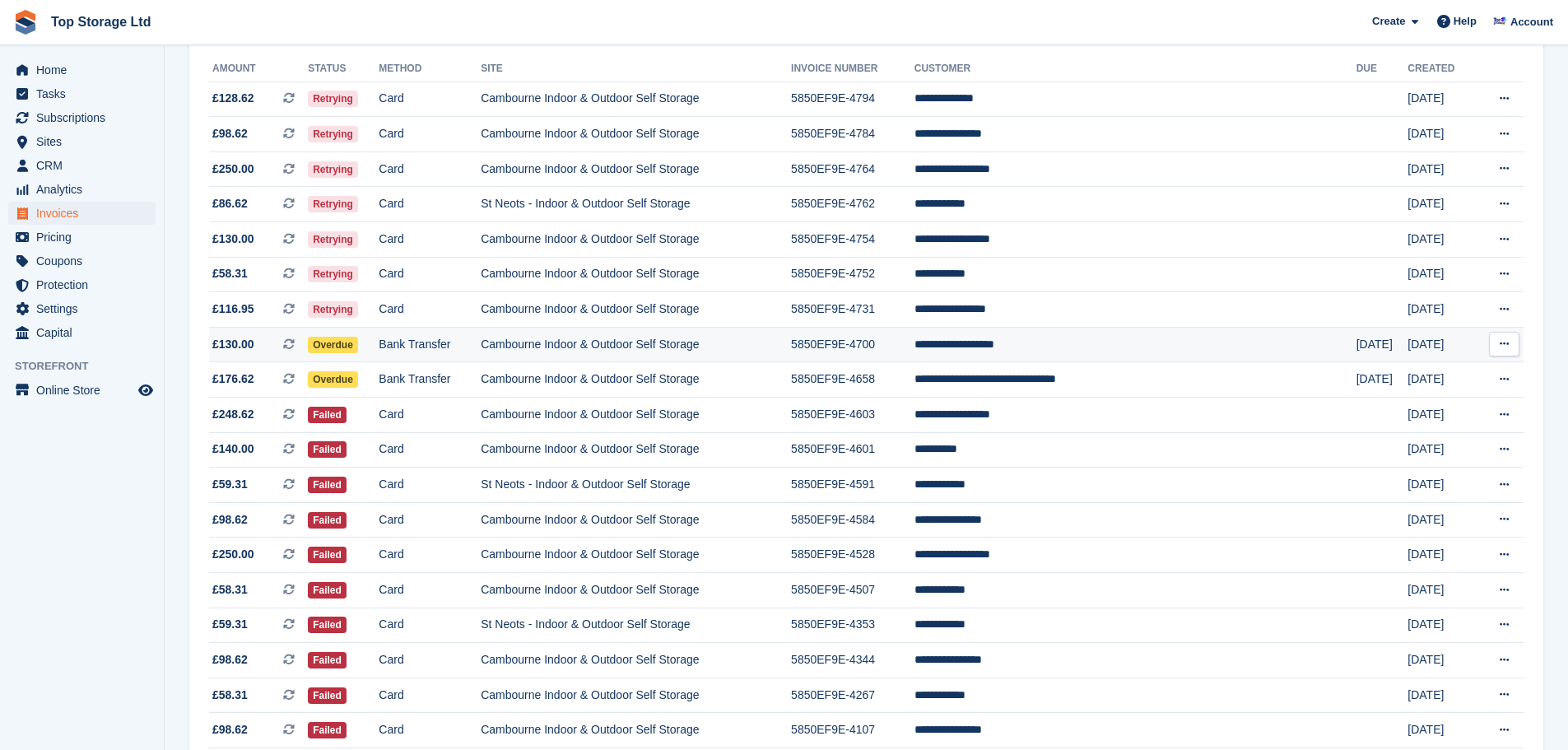
scroll to position [164, 0]
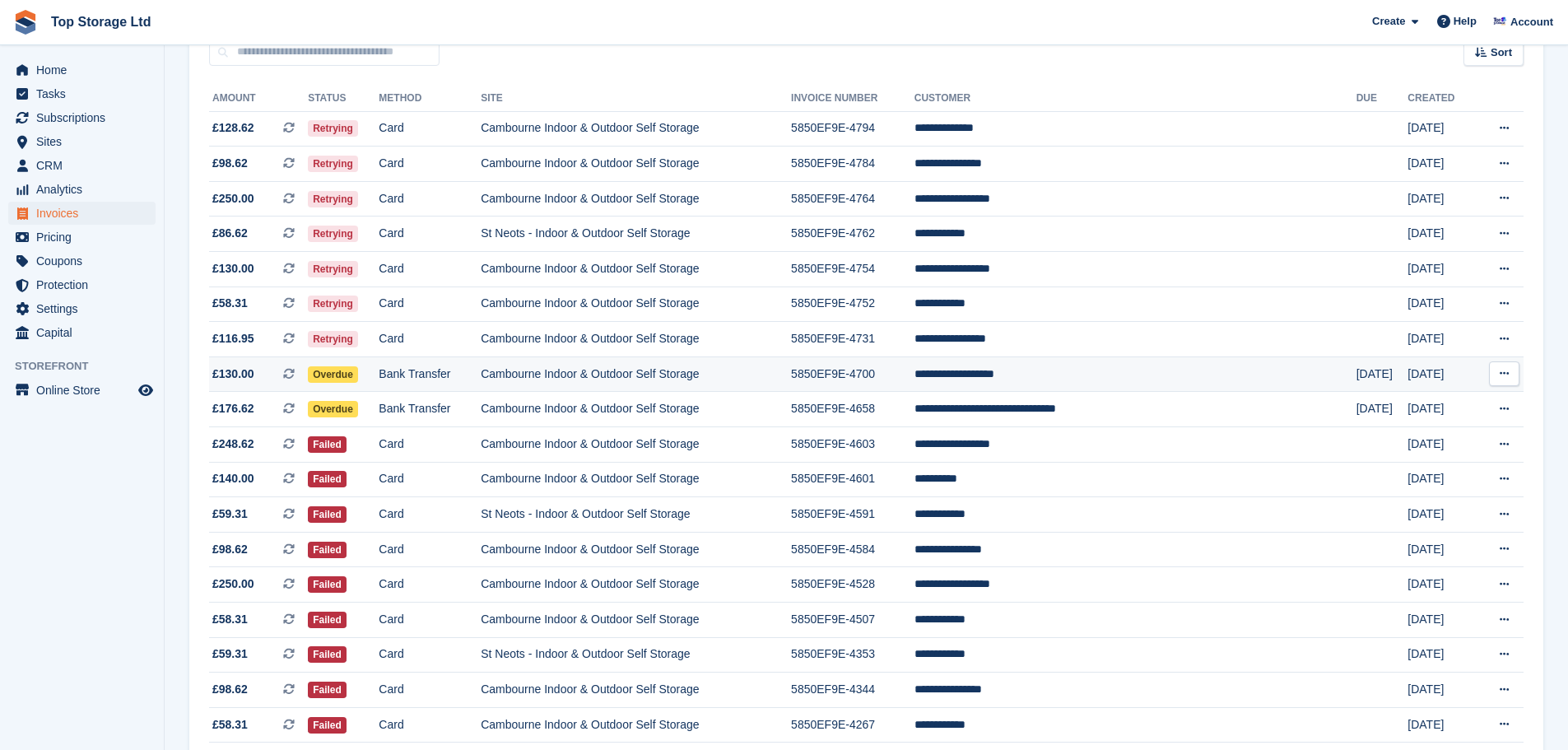
click at [1074, 377] on td "**********" at bounding box center [1135, 374] width 442 height 35
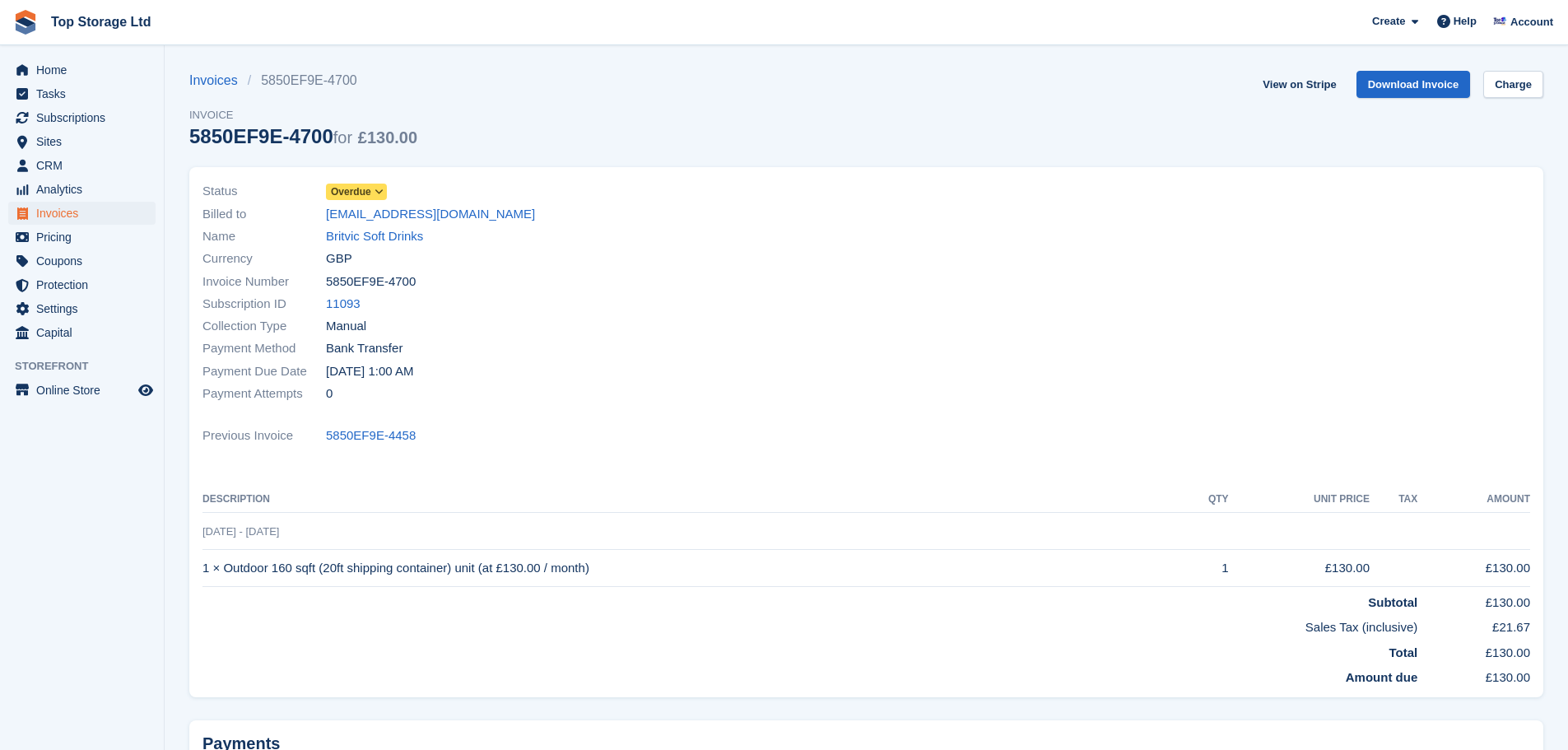
click at [375, 191] on icon at bounding box center [379, 192] width 9 height 10
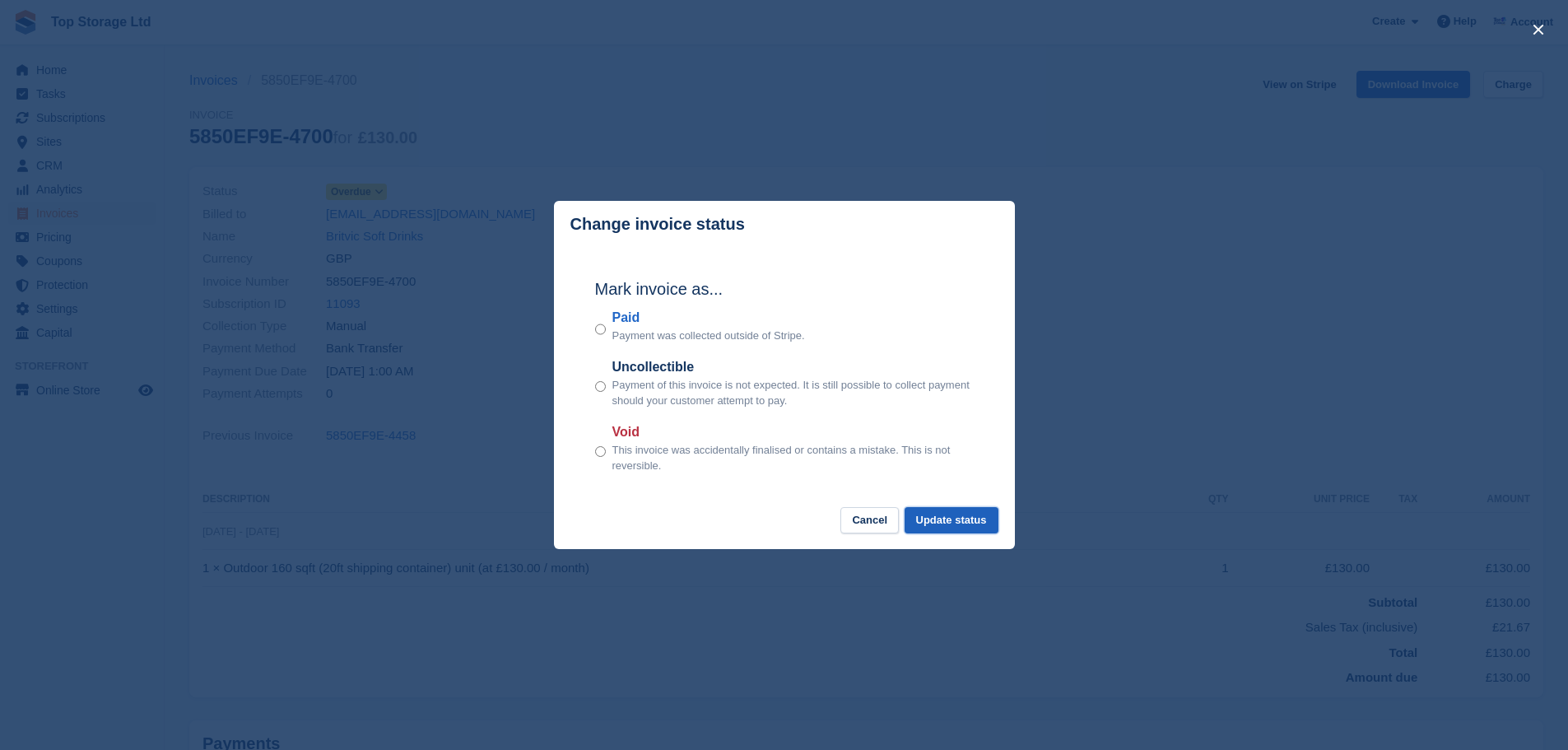
click at [941, 521] on button "Update status" at bounding box center [952, 521] width 94 height 27
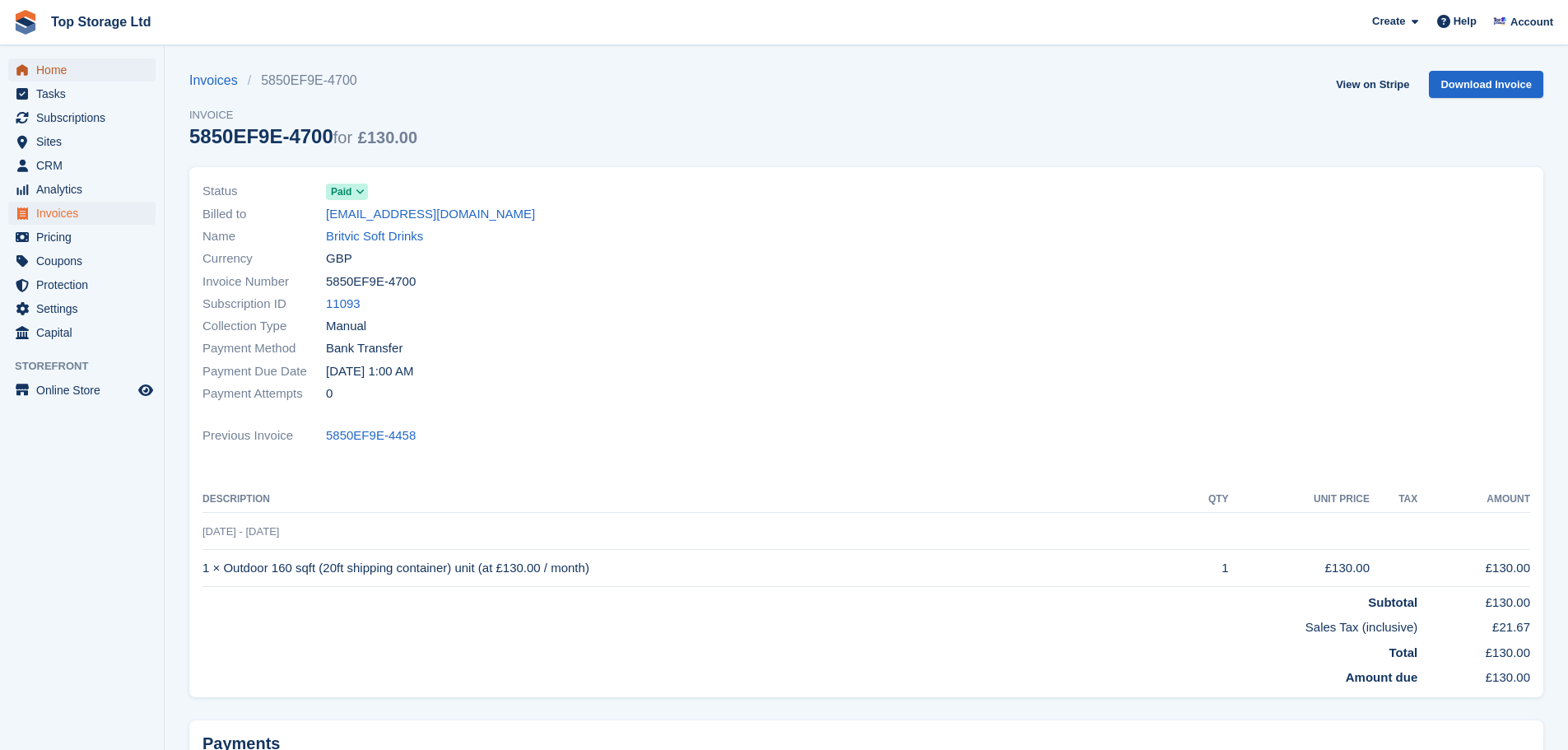
click at [55, 68] on span "Home" at bounding box center [86, 70] width 99 height 23
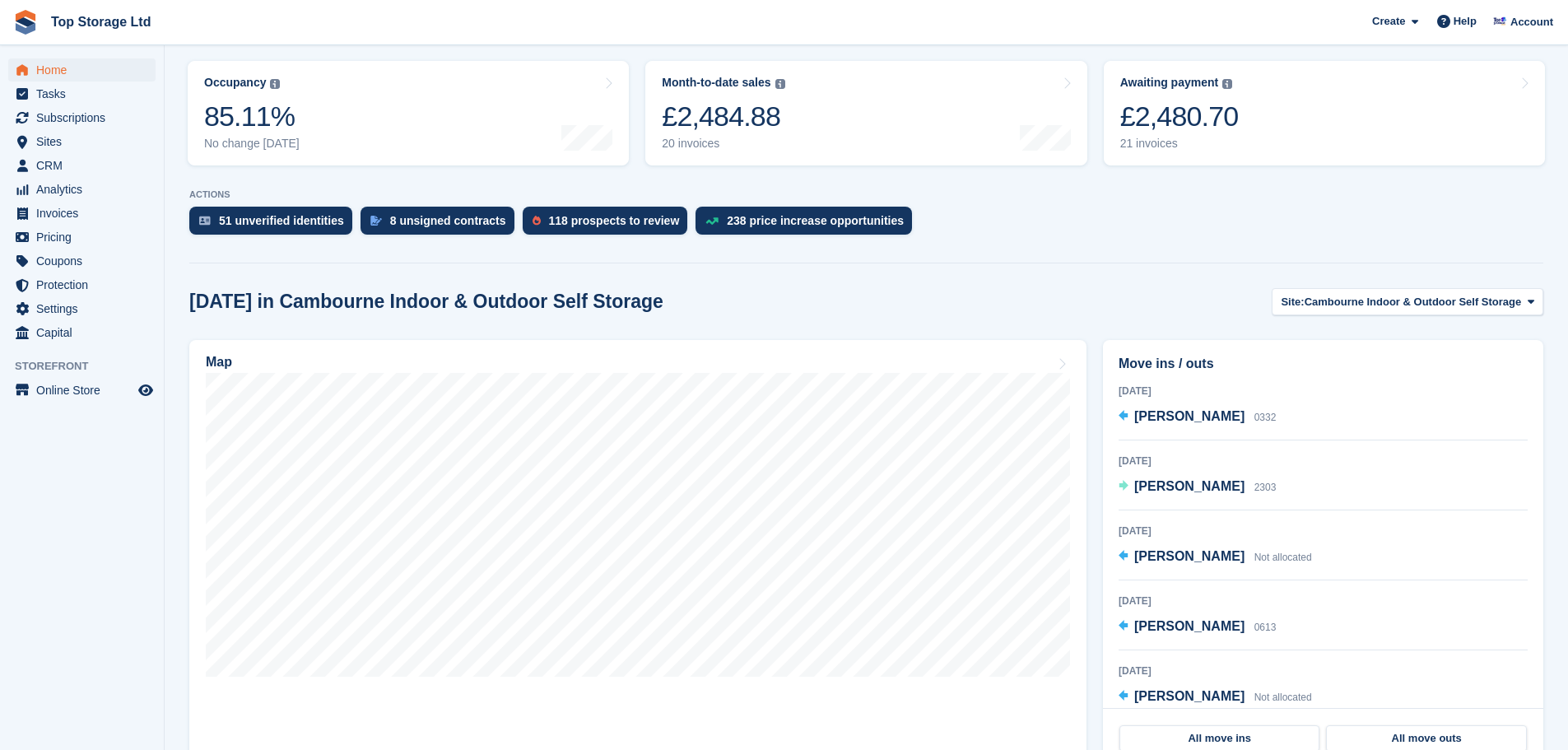
scroll to position [247, 0]
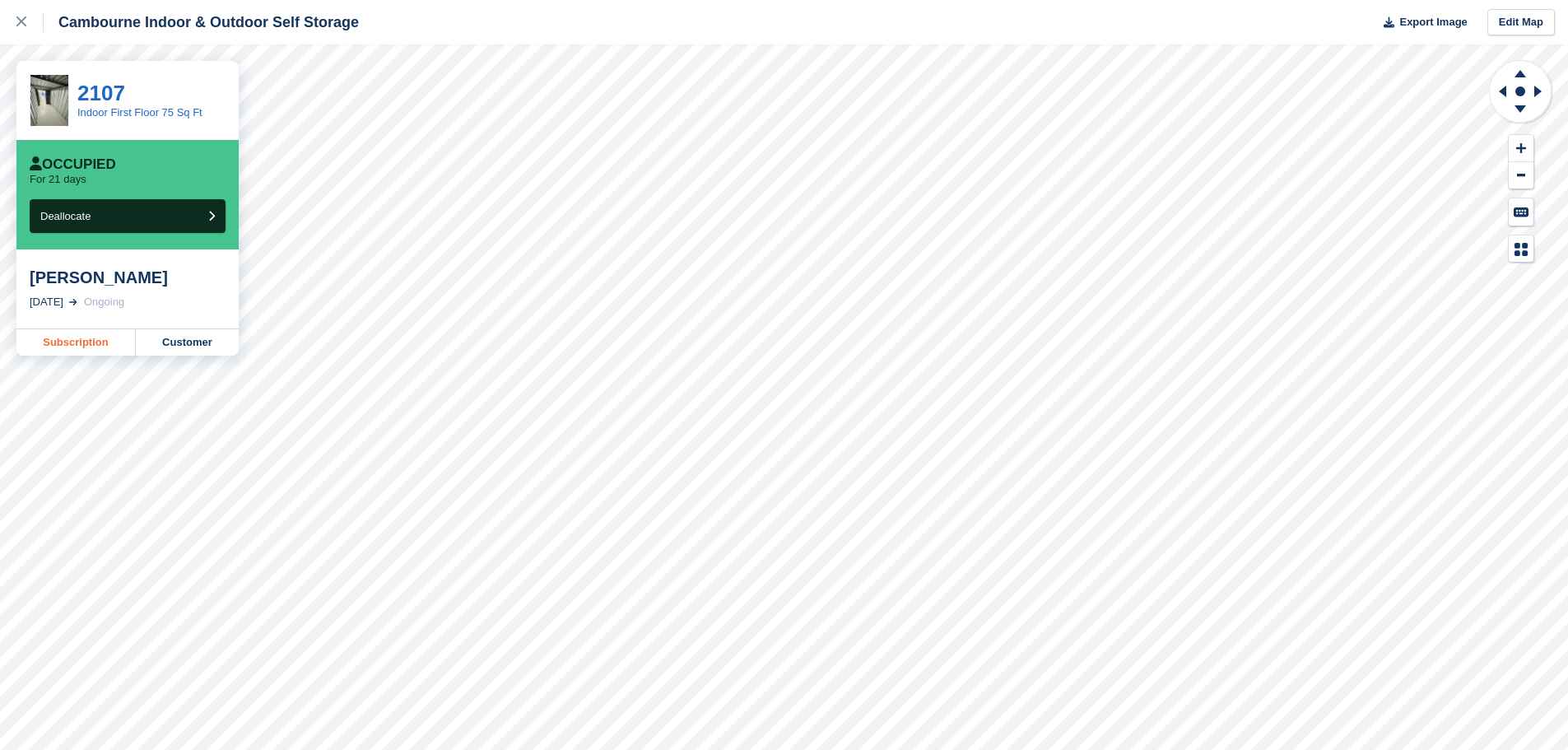
click at [86, 347] on link "Subscription" at bounding box center [76, 342] width 119 height 26
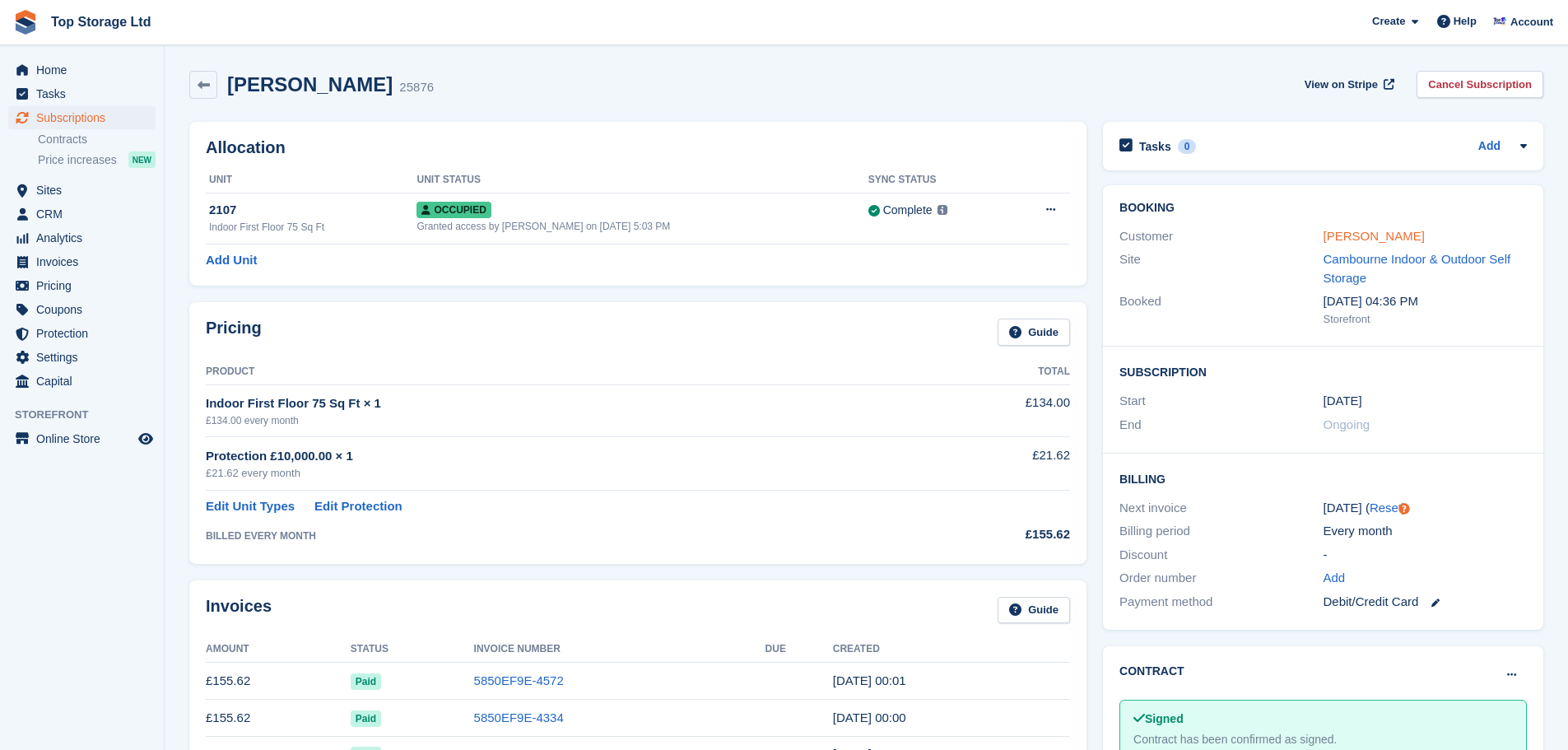
click at [1374, 238] on link "[PERSON_NAME]" at bounding box center [1373, 236] width 101 height 14
